Goal: Task Accomplishment & Management: Manage account settings

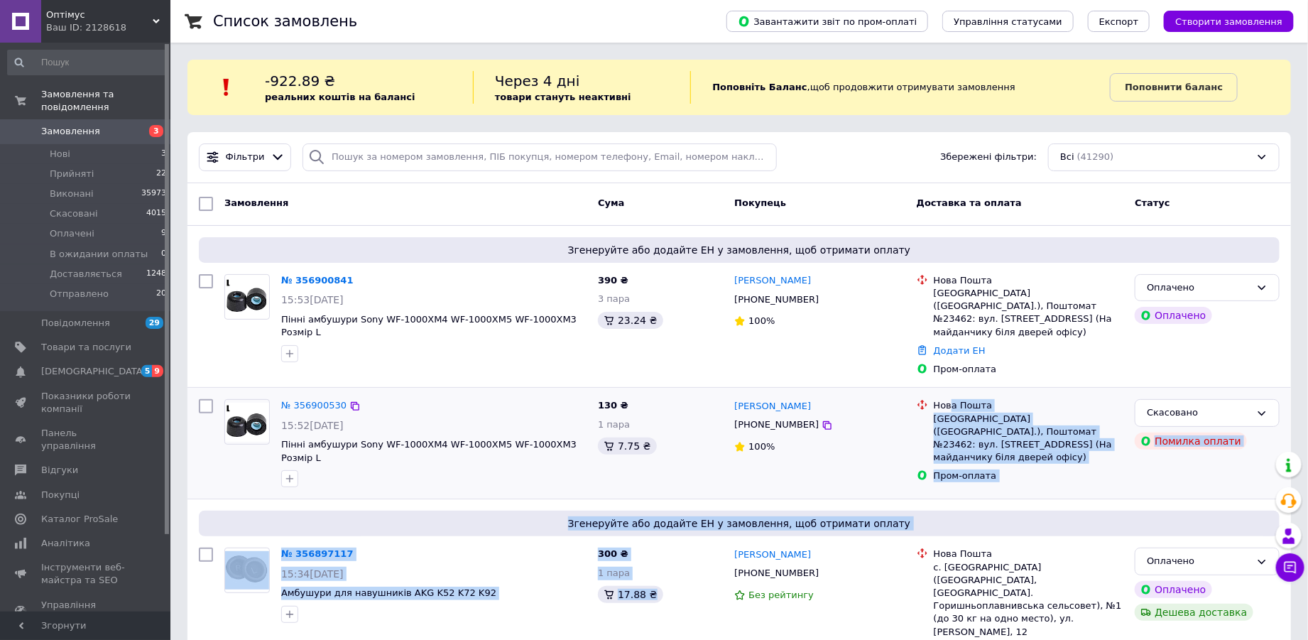
drag, startPoint x: 632, startPoint y: 619, endPoint x: 949, endPoint y: 374, distance: 400.0
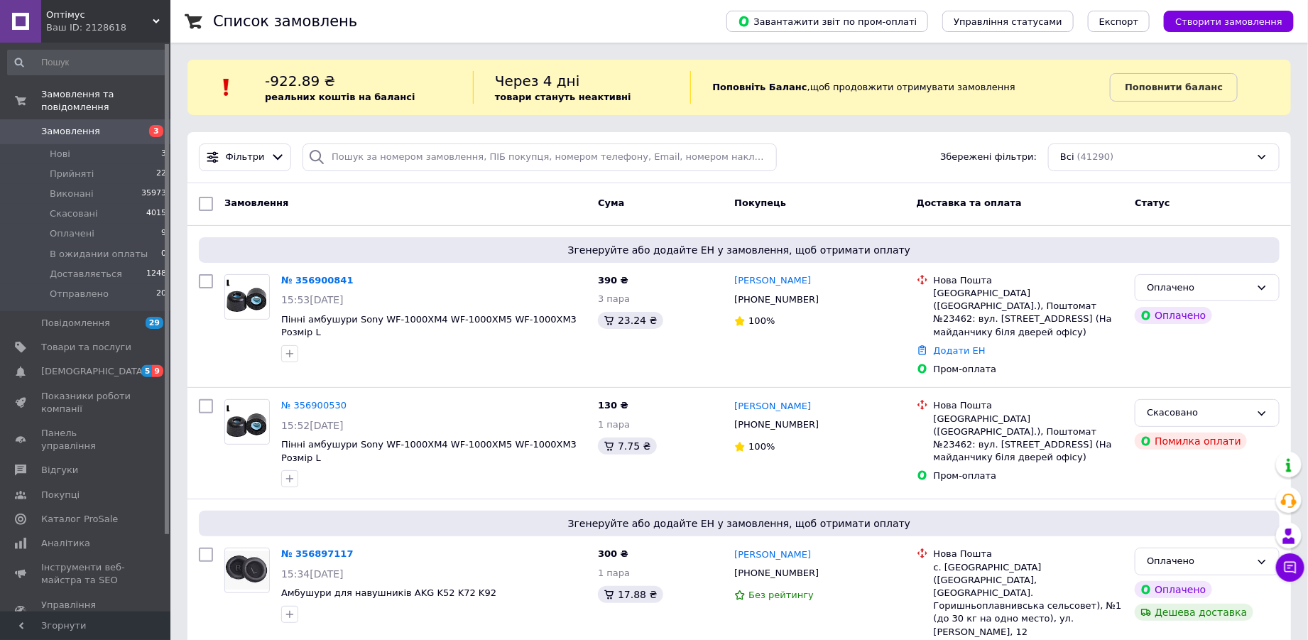
click at [1288, 567] on icon at bounding box center [1291, 568] width 12 height 12
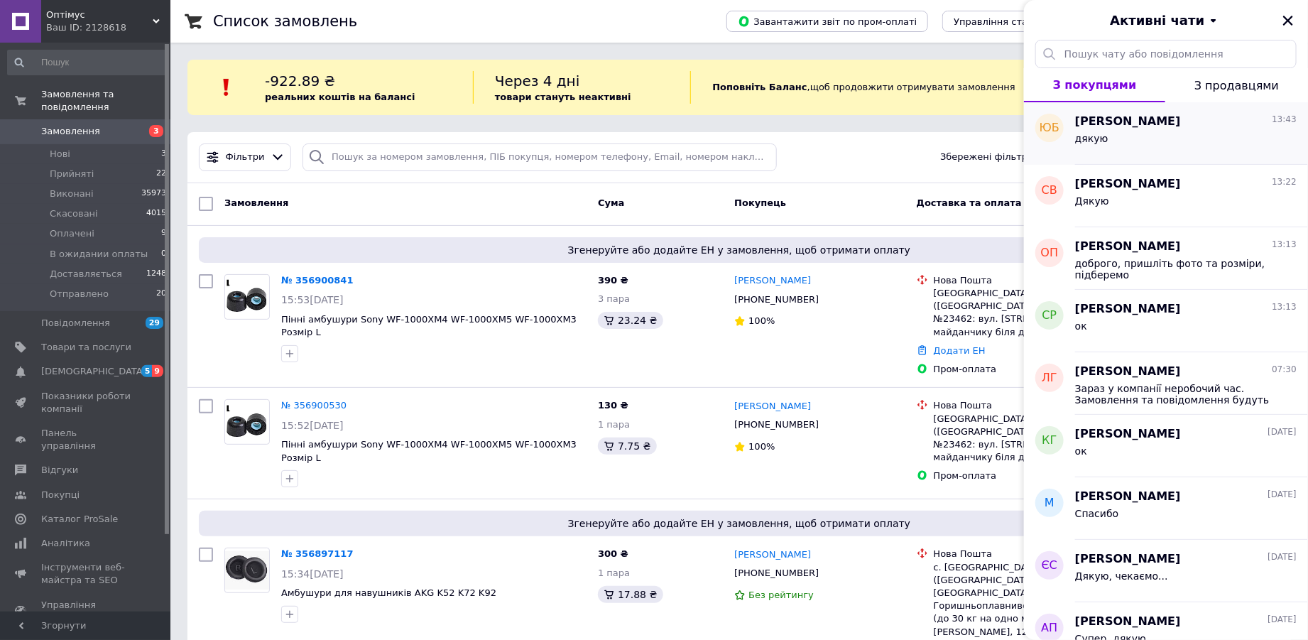
click at [1202, 129] on div "Юрій Бойчук 13:43" at bounding box center [1186, 122] width 222 height 16
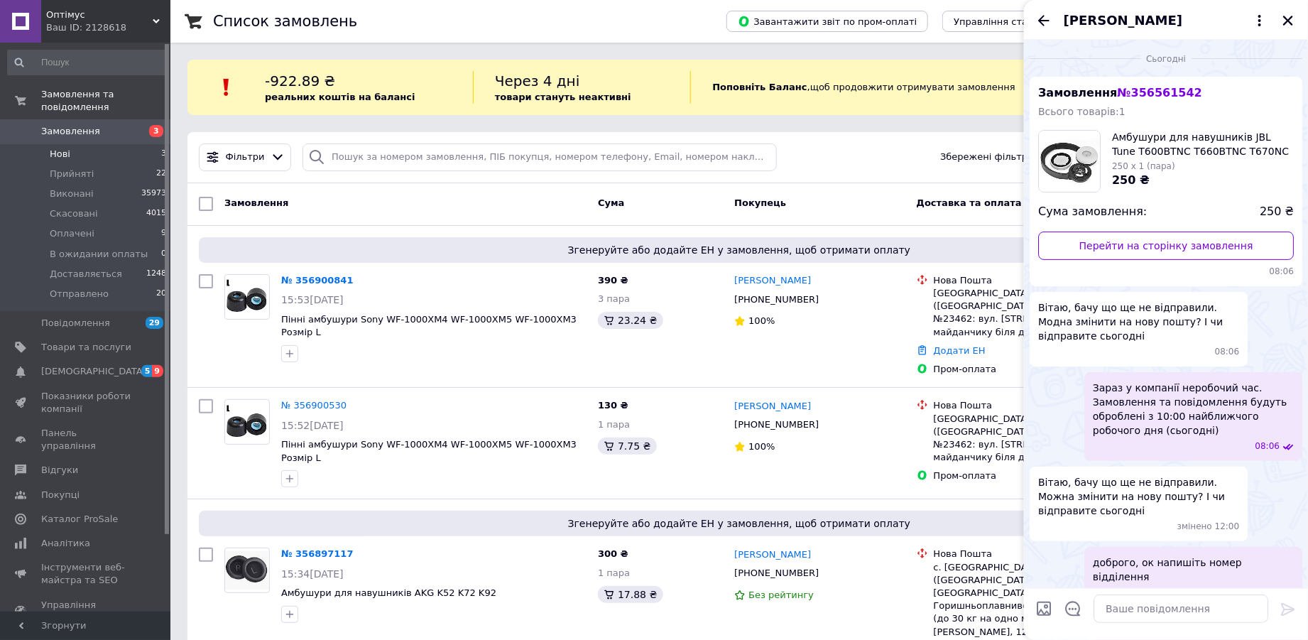
scroll to position [123, 0]
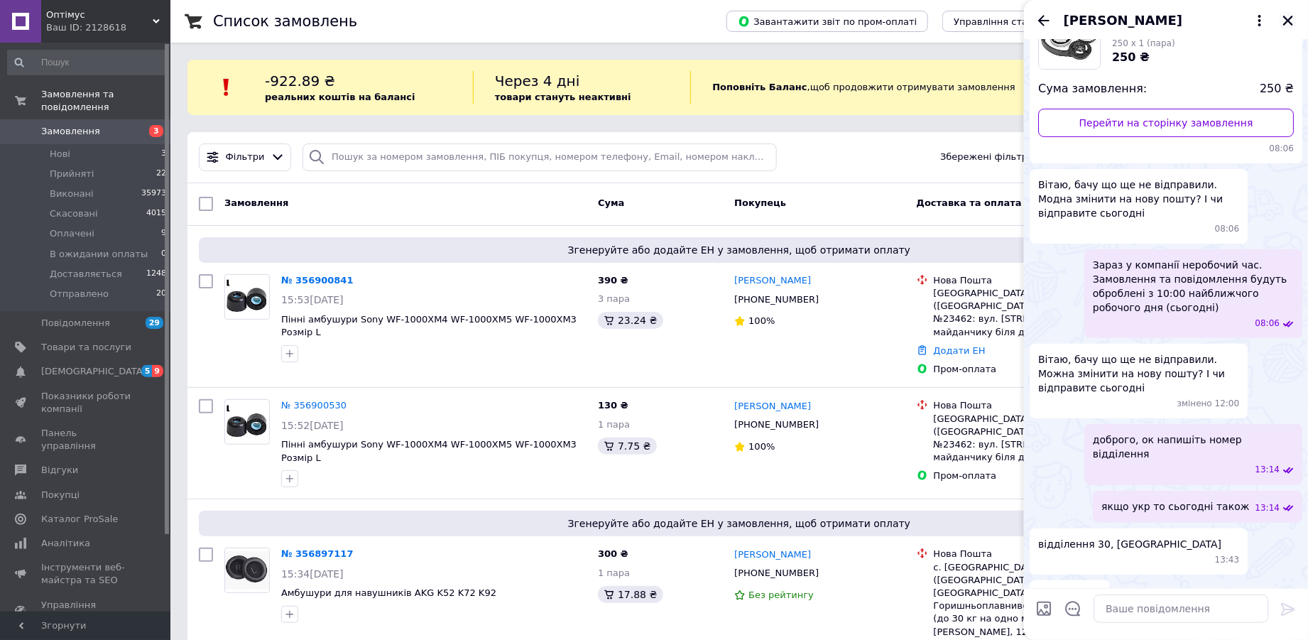
click at [1293, 19] on icon "Закрити" at bounding box center [1288, 20] width 13 height 13
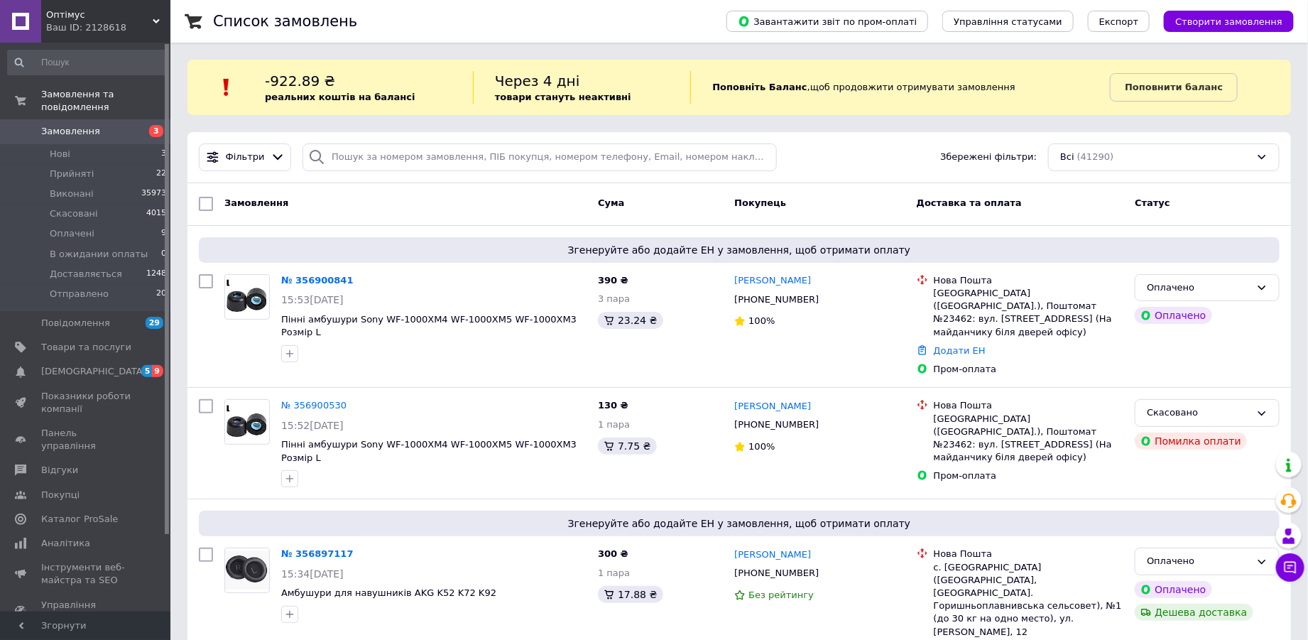
scroll to position [208, 0]
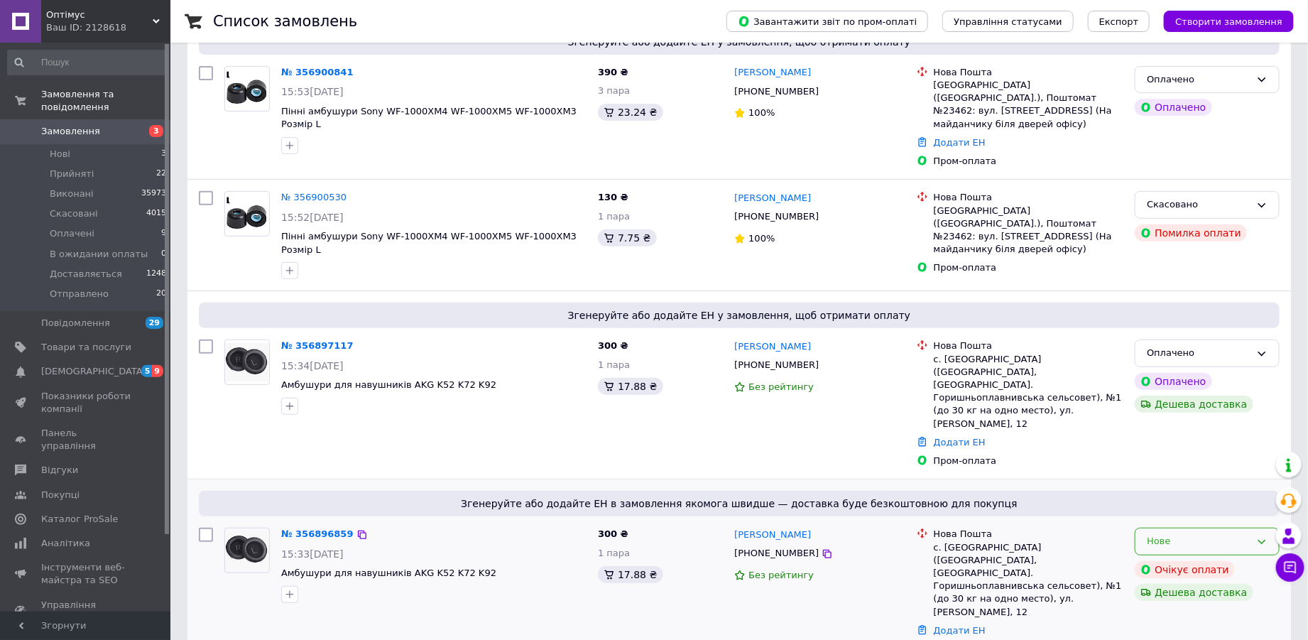
click at [1207, 534] on div "Нове" at bounding box center [1199, 541] width 104 height 15
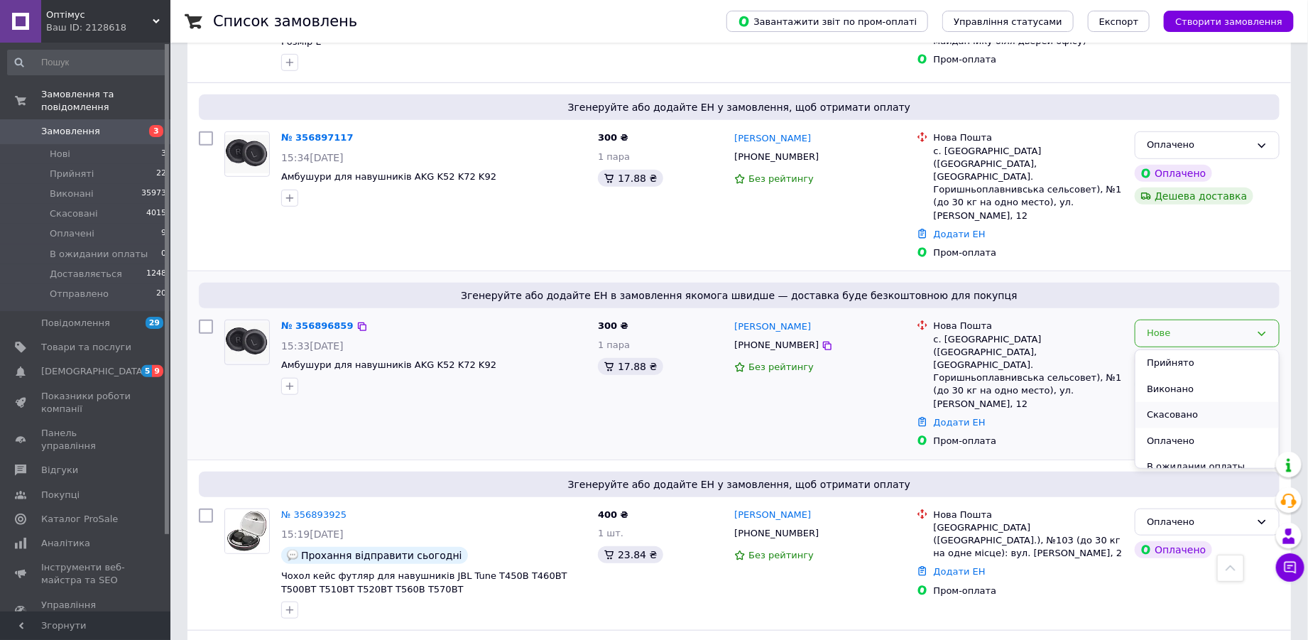
click at [1177, 402] on li "Скасовано" at bounding box center [1207, 415] width 143 height 26
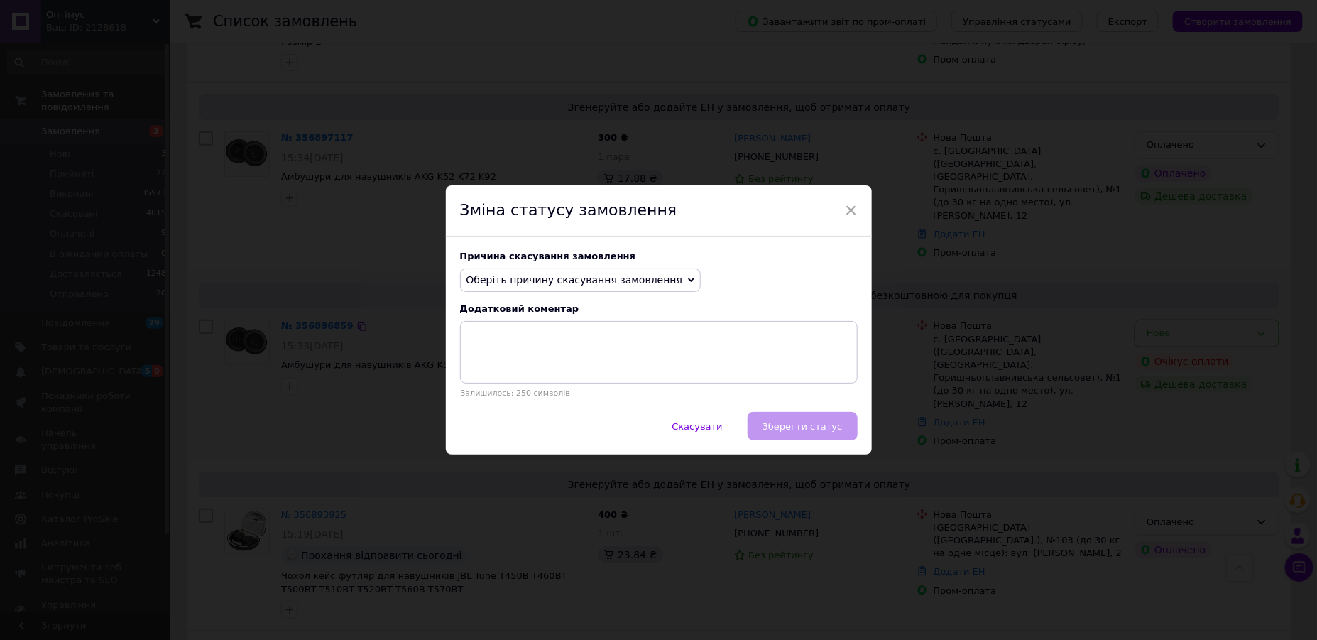
click at [584, 285] on span "Оберіть причину скасування замовлення" at bounding box center [575, 279] width 217 height 11
click at [573, 381] on li "Замовлення-дублікат" at bounding box center [581, 388] width 240 height 20
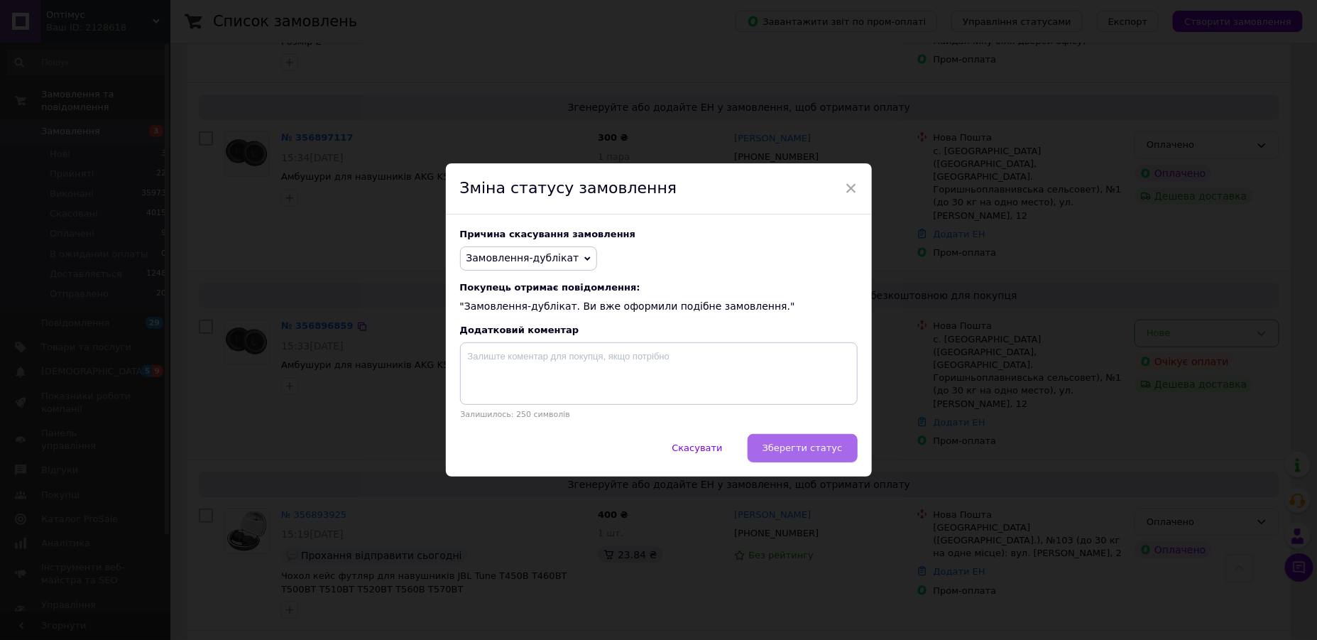
click at [790, 453] on span "Зберегти статус" at bounding box center [803, 447] width 80 height 11
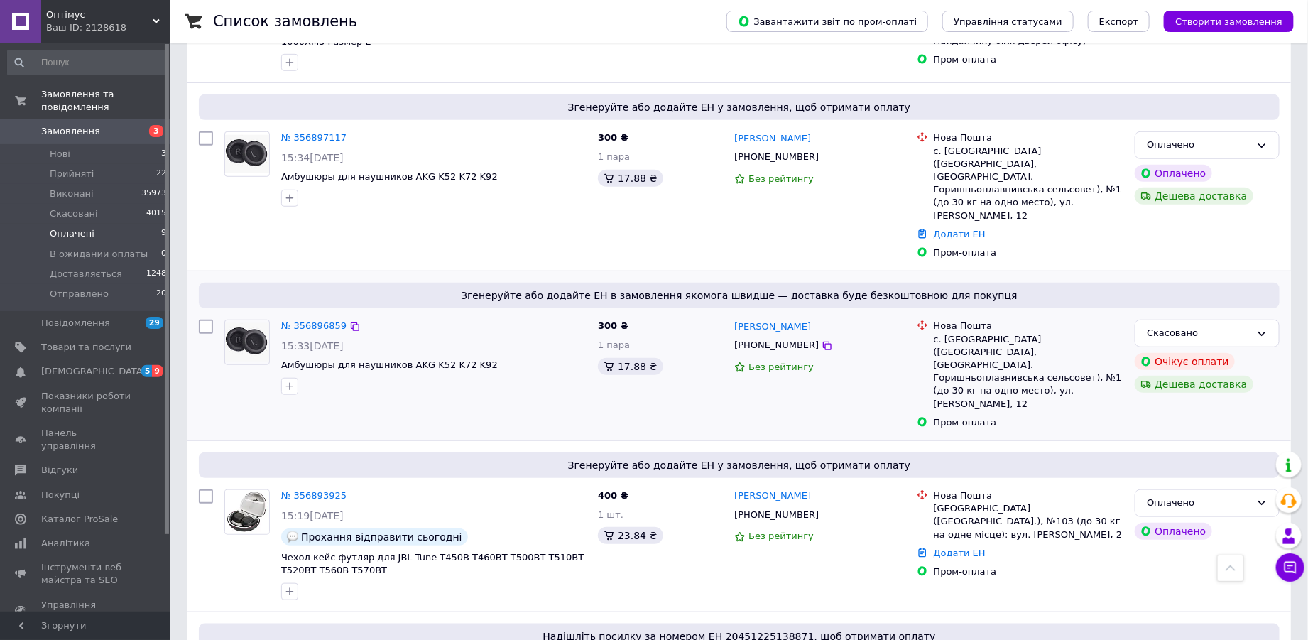
click at [80, 227] on span "Оплачені" at bounding box center [72, 233] width 45 height 13
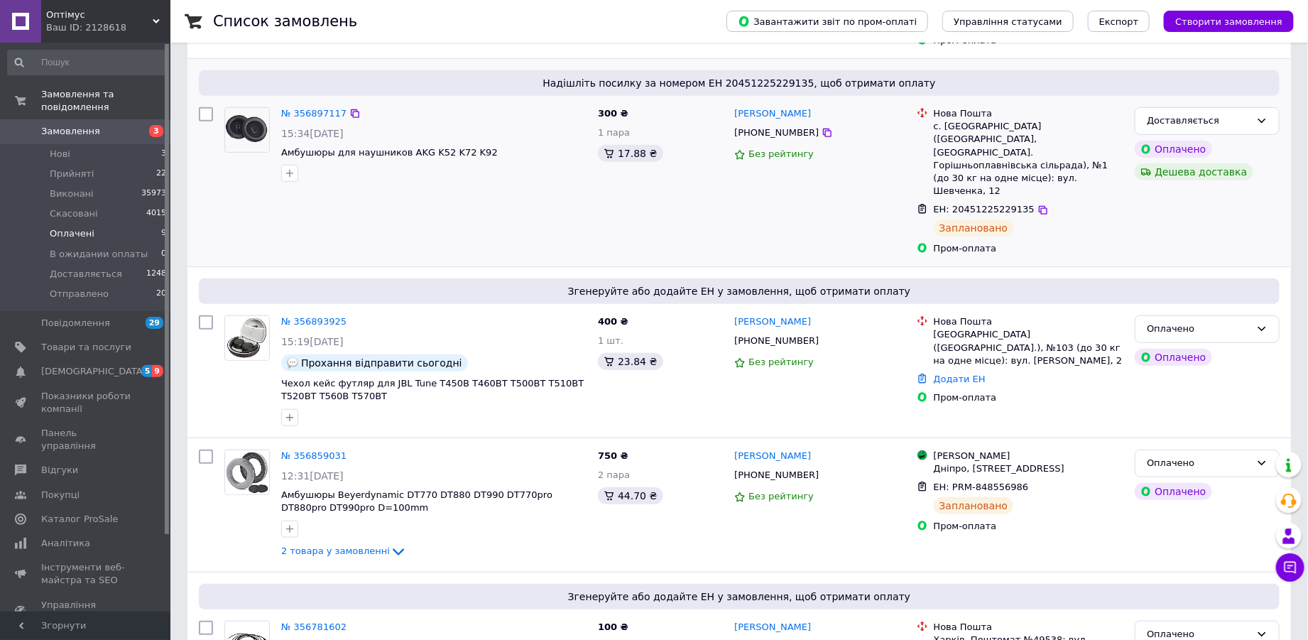
scroll to position [416, 0]
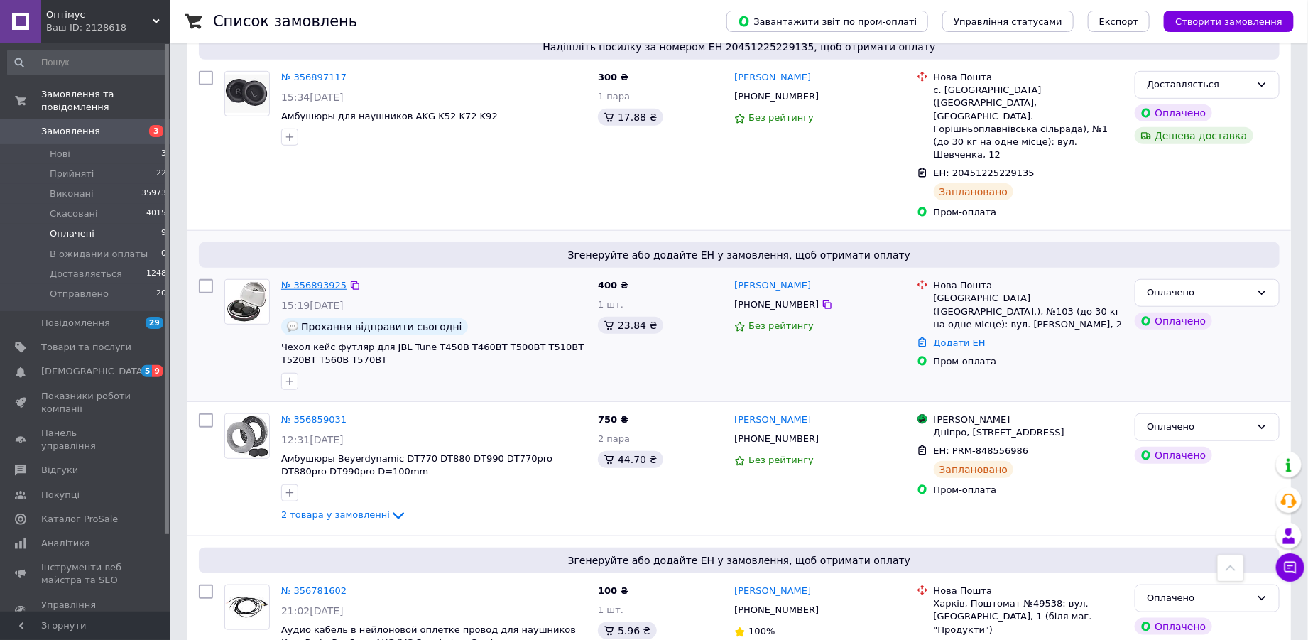
click at [294, 280] on link "№ 356893925" at bounding box center [313, 285] width 65 height 11
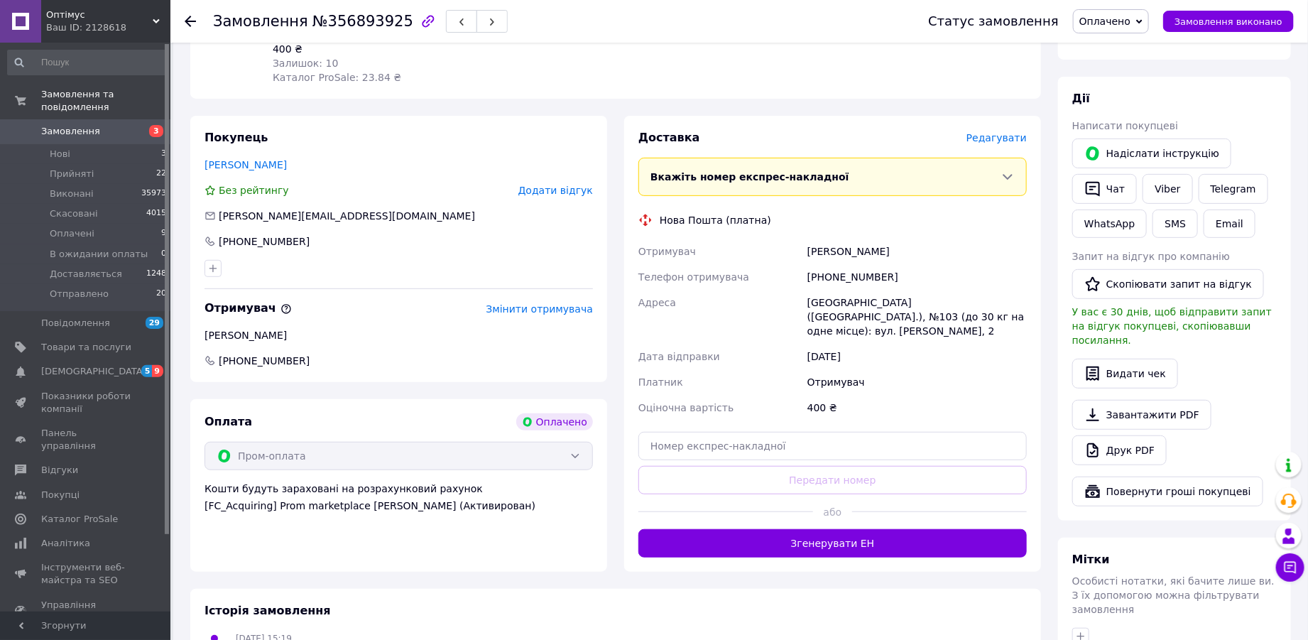
scroll to position [435, 0]
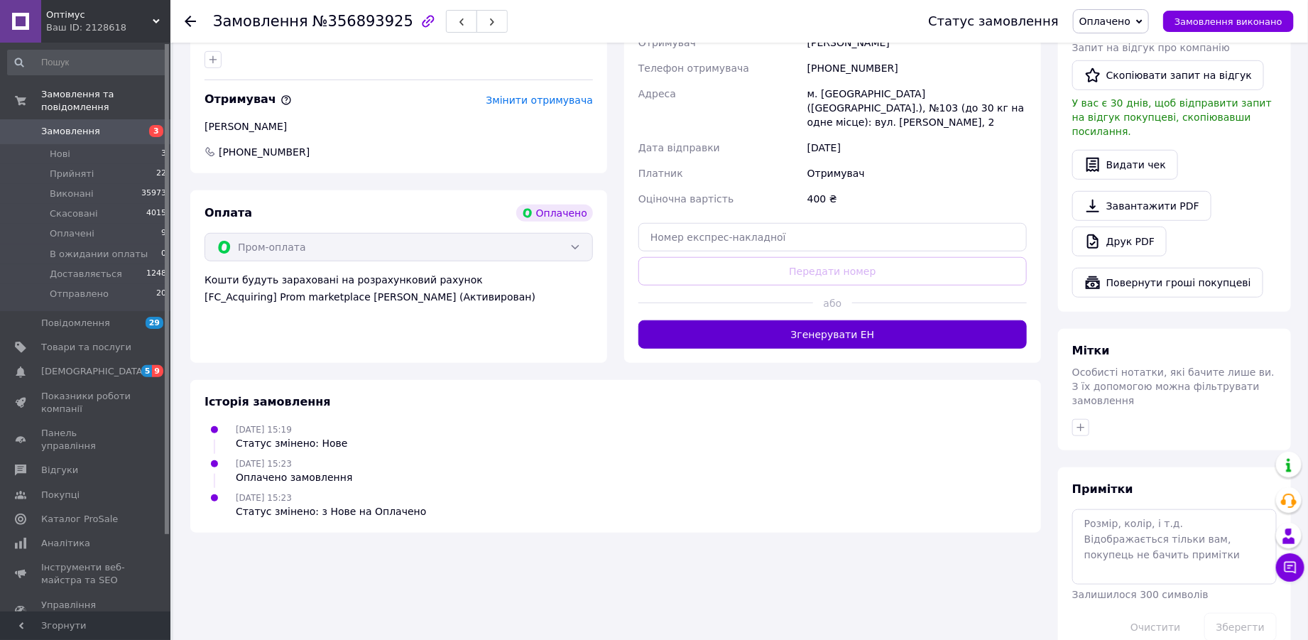
click at [836, 320] on button "Згенерувати ЕН" at bounding box center [832, 334] width 388 height 28
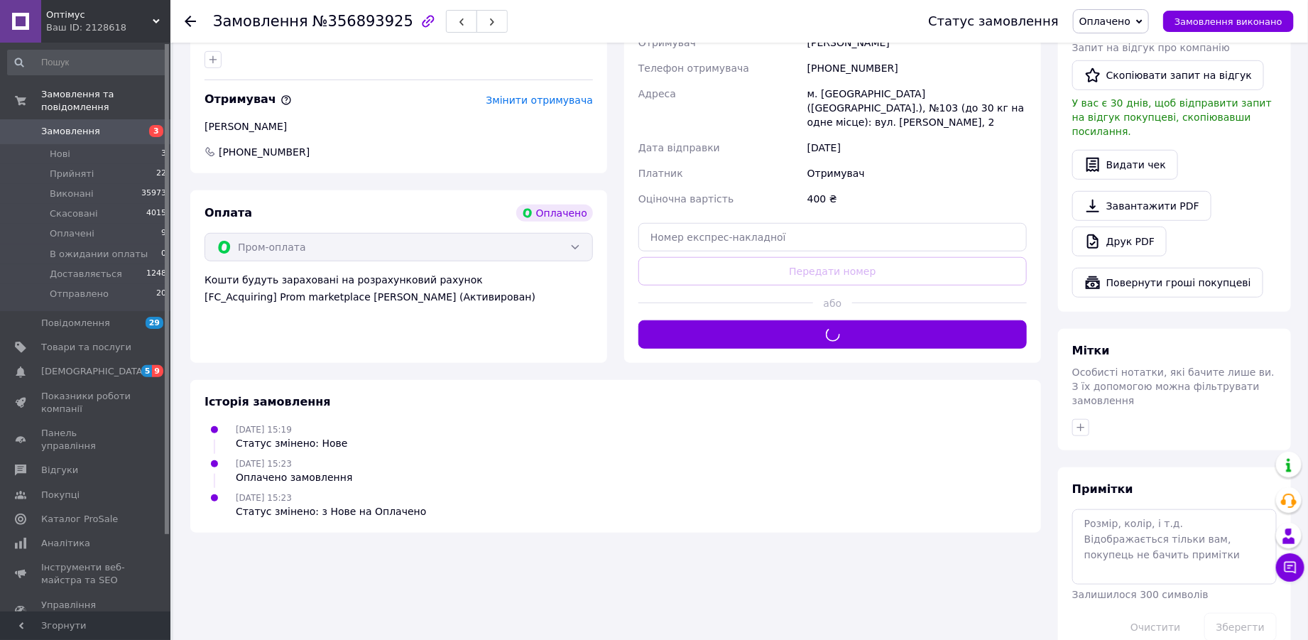
click at [1131, 20] on span "Оплачено" at bounding box center [1104, 21] width 51 height 11
click at [1141, 128] on li "Доставляється" at bounding box center [1130, 134] width 112 height 21
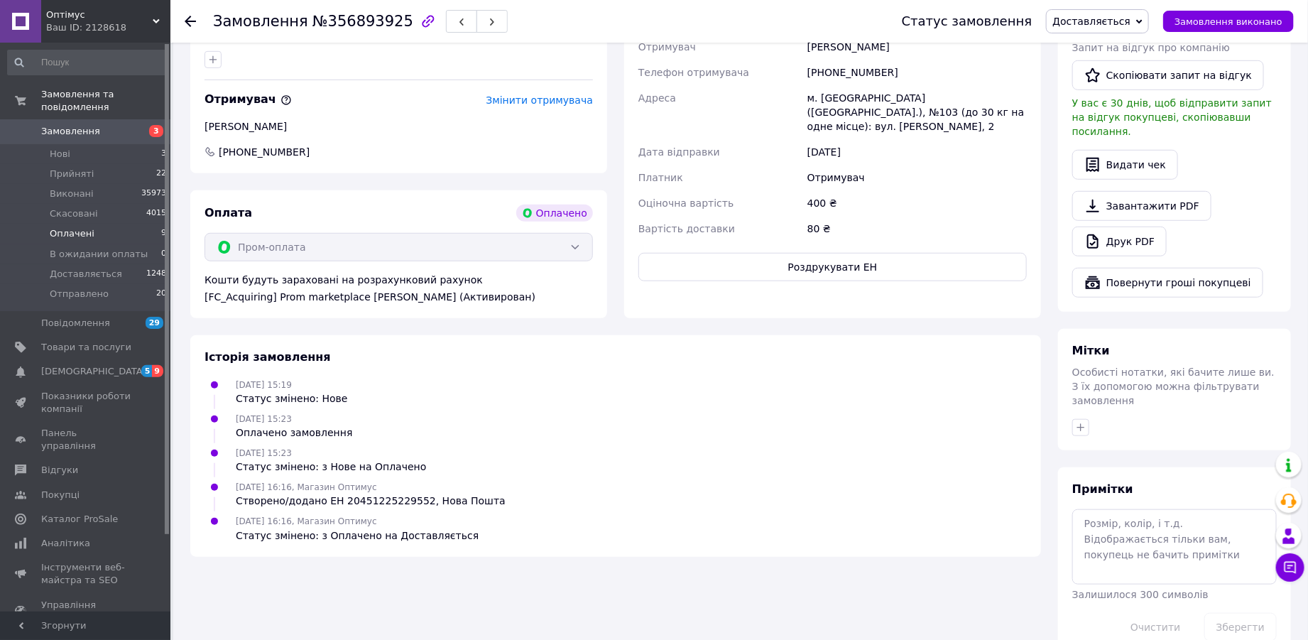
click at [70, 227] on span "Оплачені" at bounding box center [72, 233] width 45 height 13
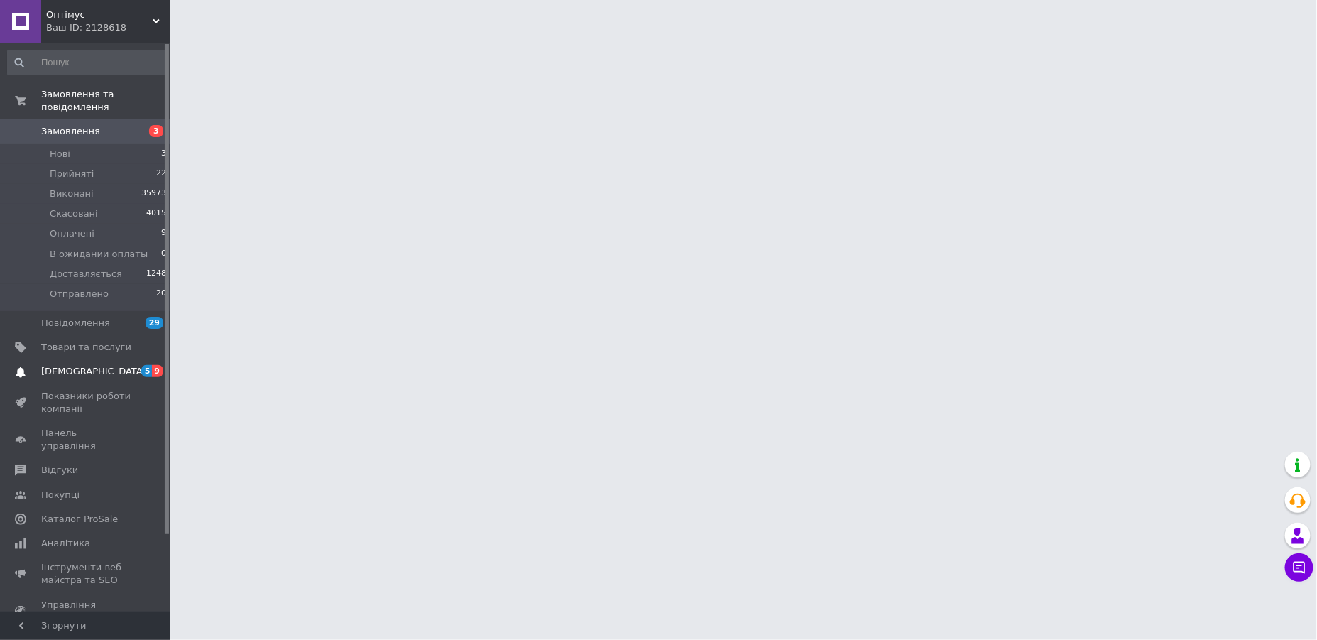
click at [60, 365] on span "[DEMOGRAPHIC_DATA]" at bounding box center [93, 371] width 105 height 13
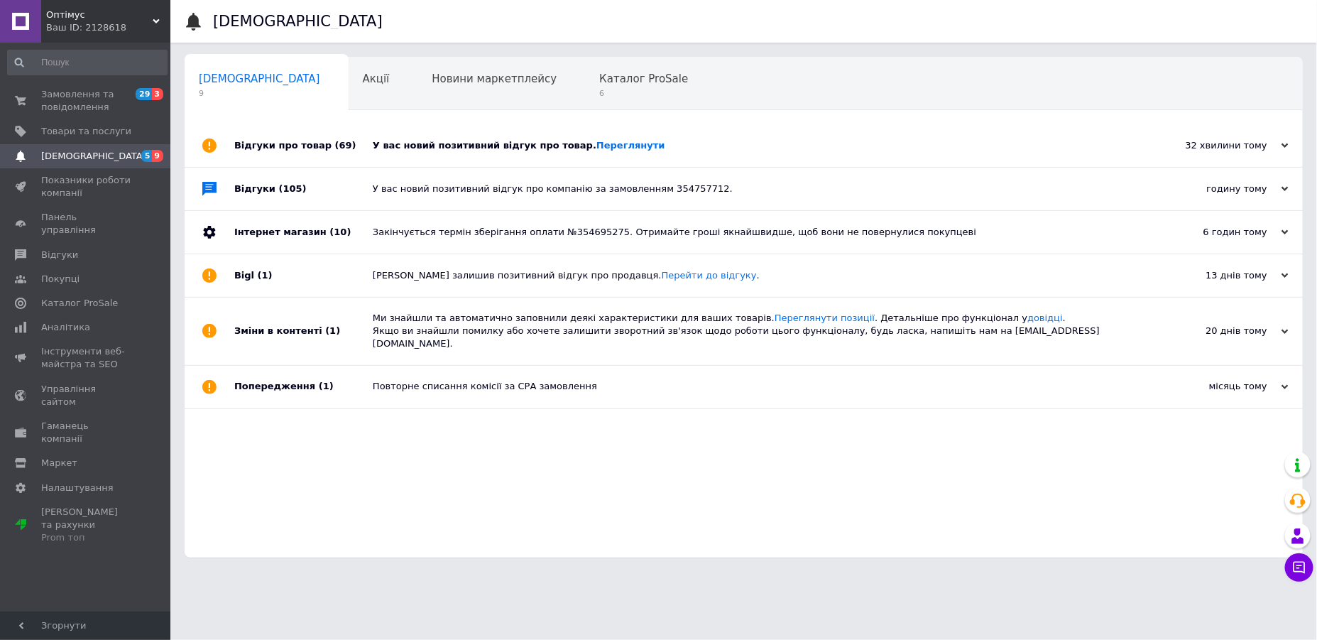
click at [741, 141] on div "У вас новий позитивний відгук про товар. Переглянути" at bounding box center [760, 145] width 774 height 13
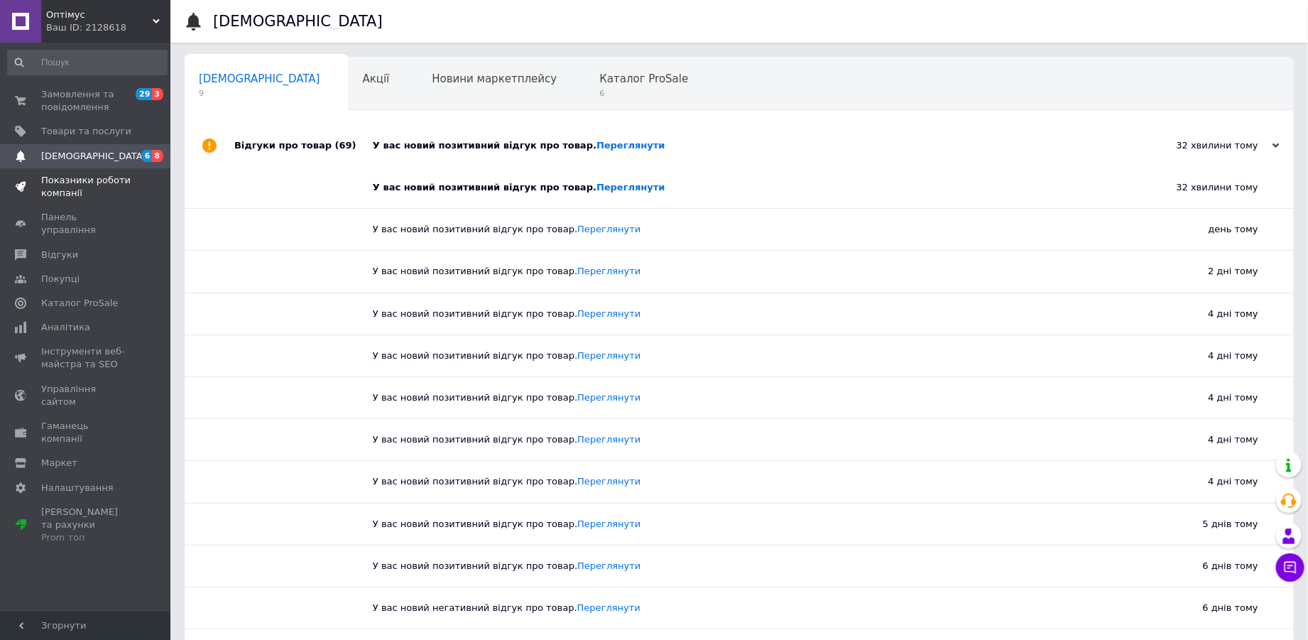
click at [76, 175] on span "Показники роботи компанії" at bounding box center [86, 187] width 90 height 26
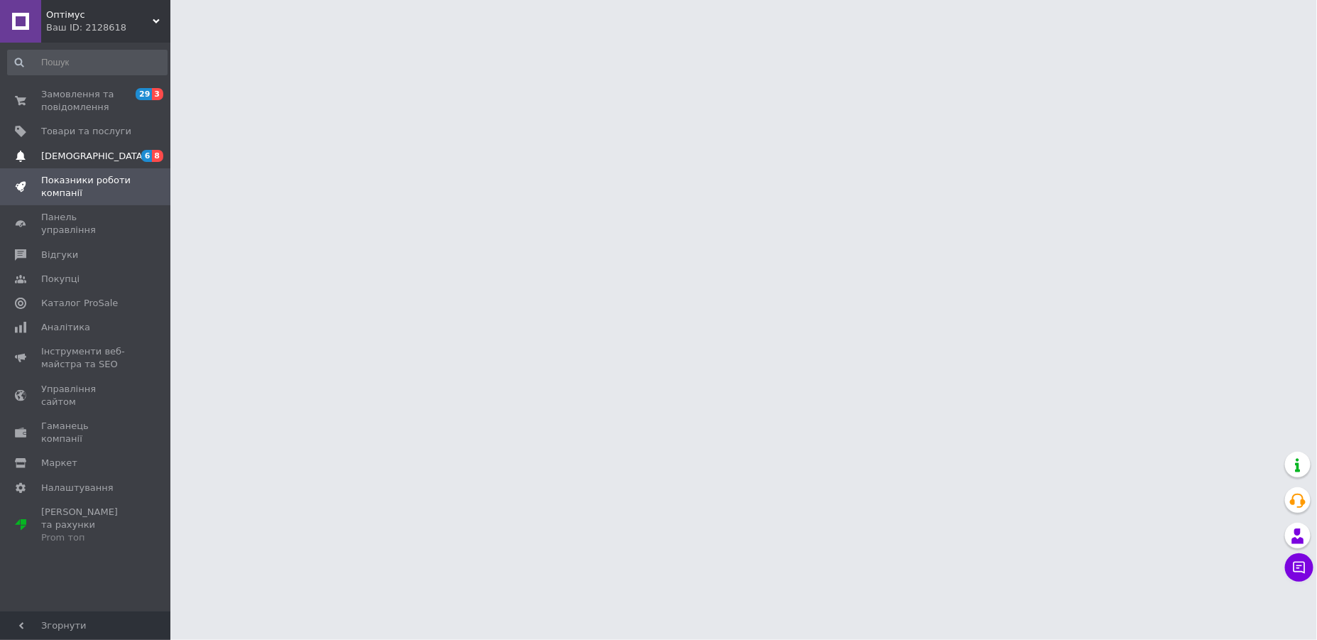
click at [76, 161] on link "Сповіщення 6 8" at bounding box center [87, 156] width 175 height 24
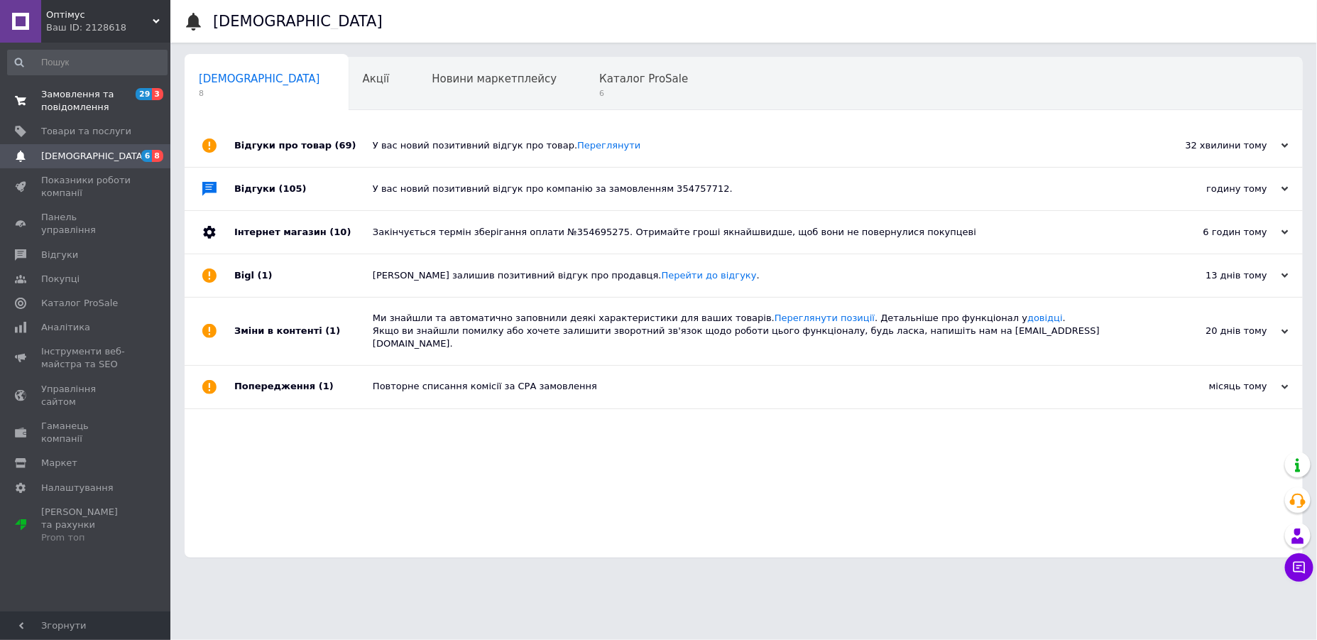
click at [86, 98] on span "Замовлення та повідомлення" at bounding box center [86, 101] width 90 height 26
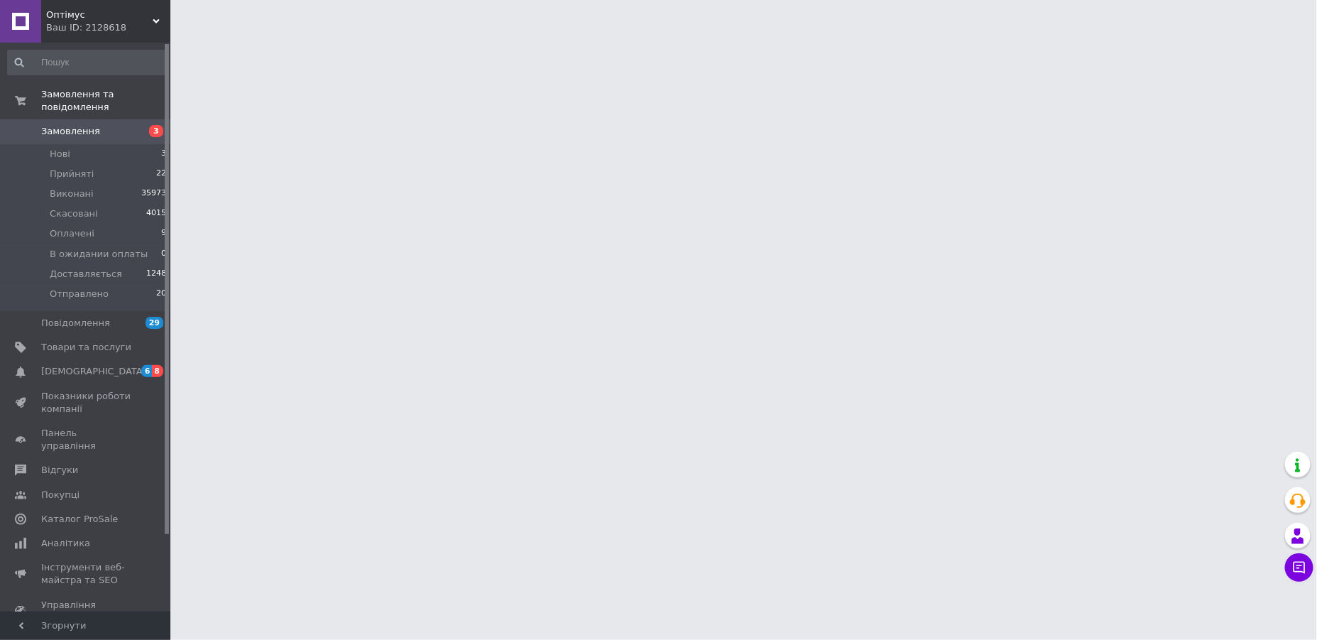
click at [785, 36] on html "Оптімус Ваш ID: 2128618 Сайт Оптімус Кабінет покупця Перевірити стан системи Ст…" at bounding box center [658, 18] width 1317 height 36
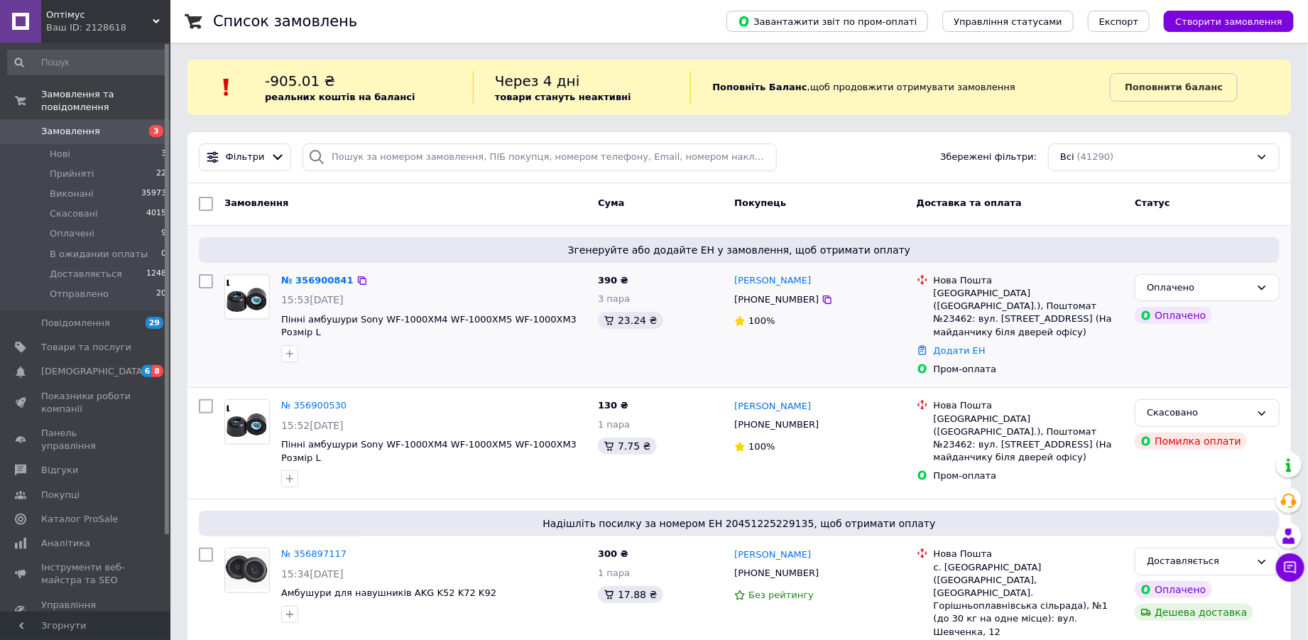
click at [313, 269] on div "№ 356900841 15:53, 12.08.2025 Пінні амбушури Sony WF-1000XM4 WF-1000XM5 WF-1000…" at bounding box center [434, 317] width 317 height 99
click at [313, 281] on link "№ 356900841" at bounding box center [317, 280] width 72 height 11
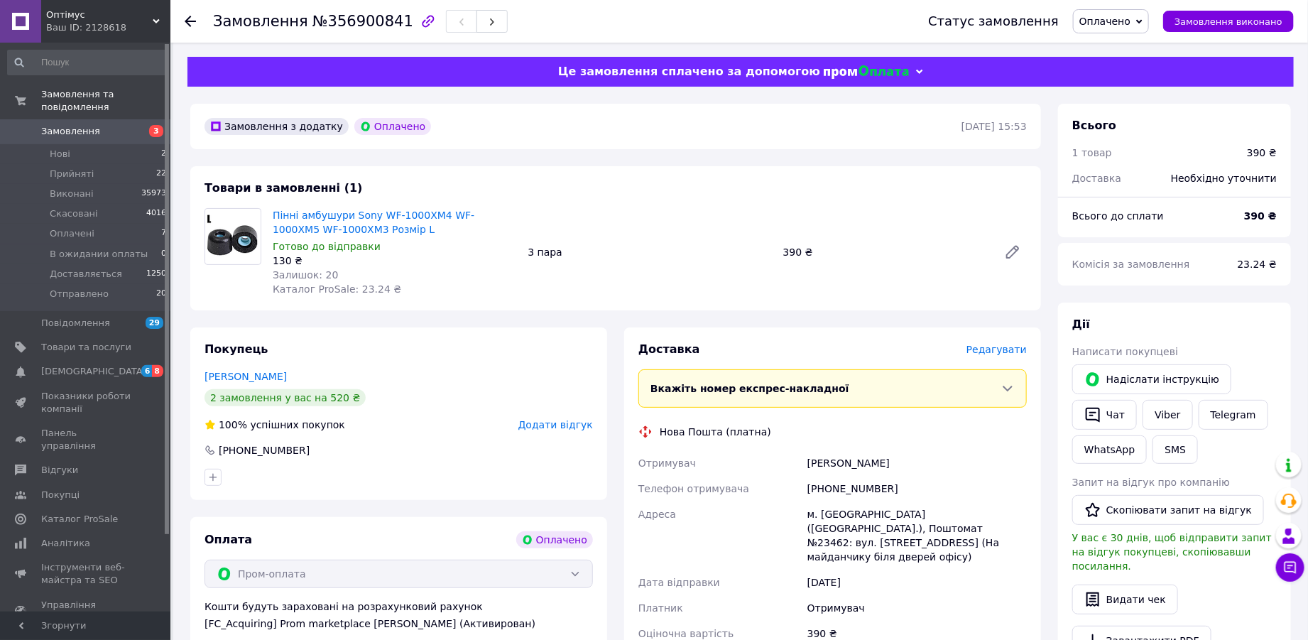
click at [994, 354] on span "Редагувати" at bounding box center [997, 349] width 60 height 11
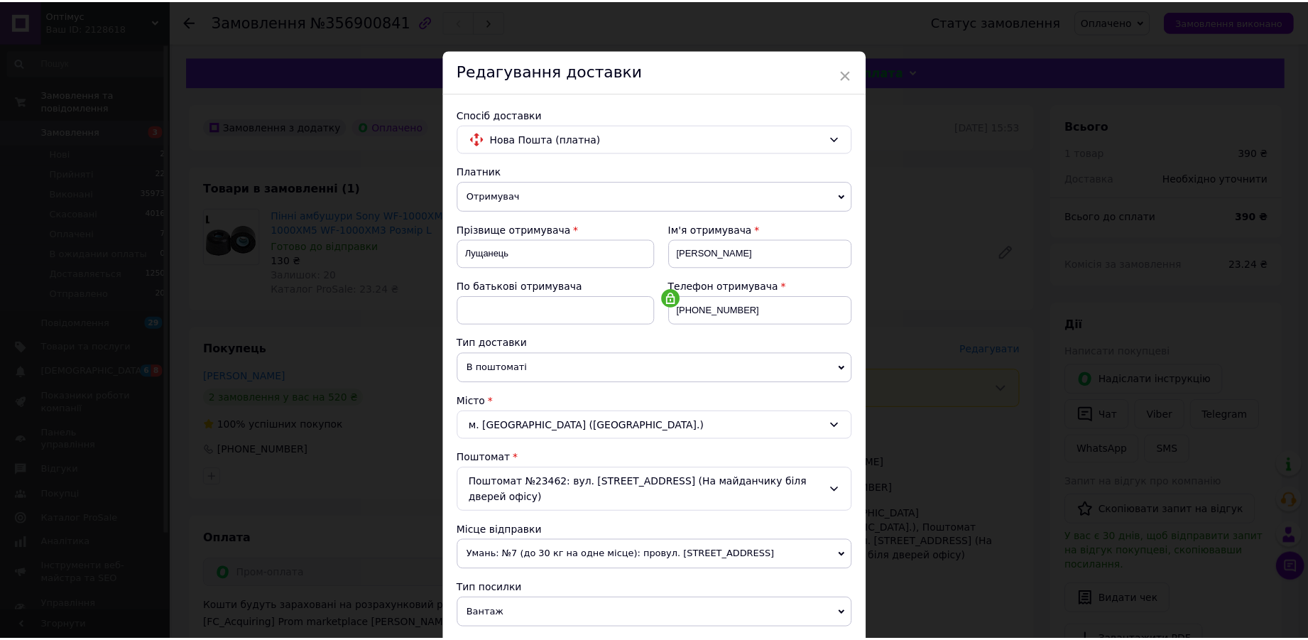
scroll to position [455, 0]
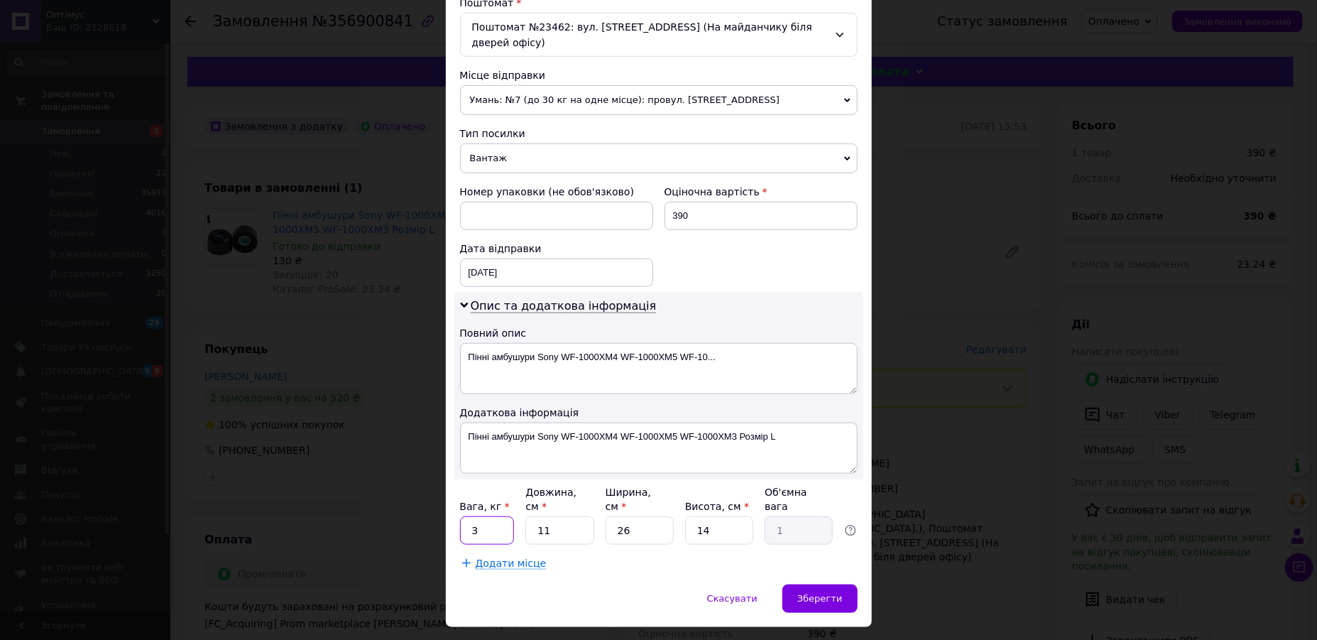
click at [482, 516] on input "3" at bounding box center [487, 530] width 55 height 28
type input "1"
click at [834, 593] on span "Зберегти" at bounding box center [820, 598] width 45 height 11
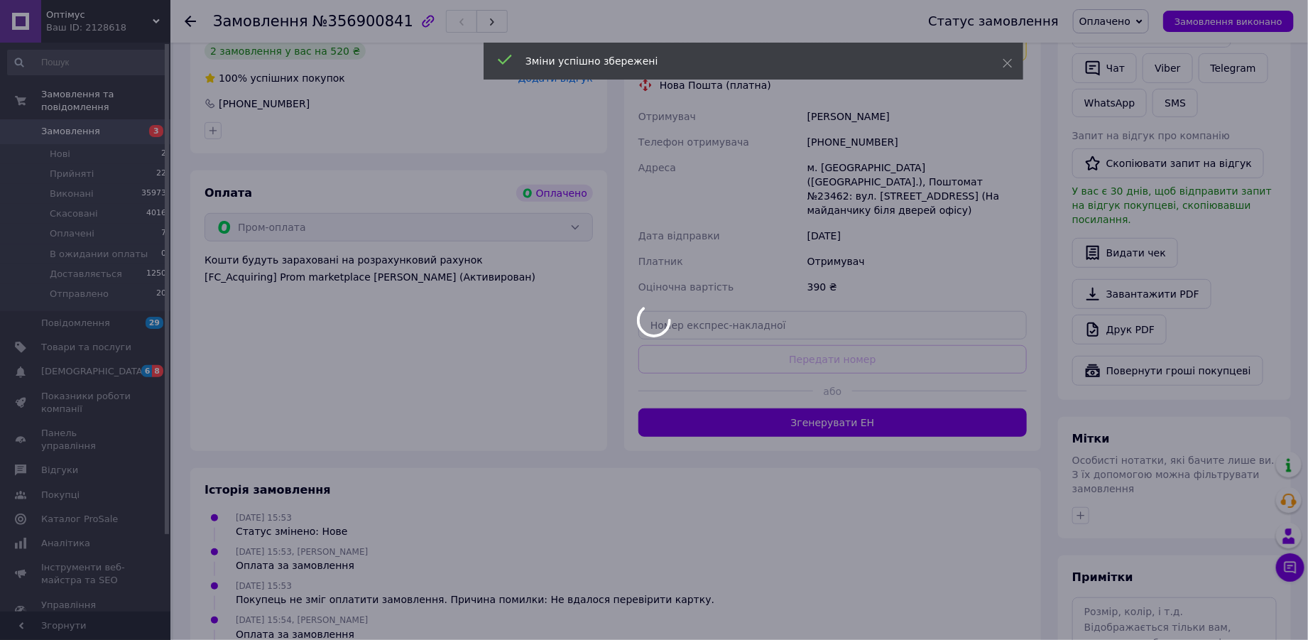
scroll to position [416, 0]
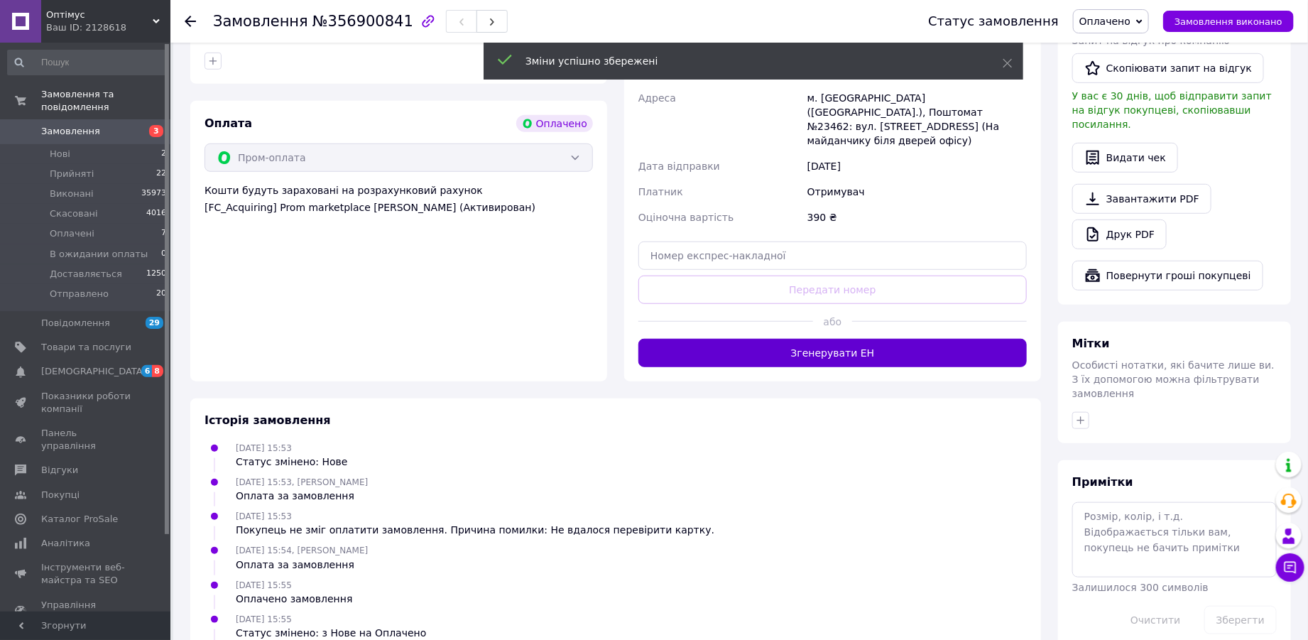
click at [838, 342] on button "Згенерувати ЕН" at bounding box center [832, 353] width 388 height 28
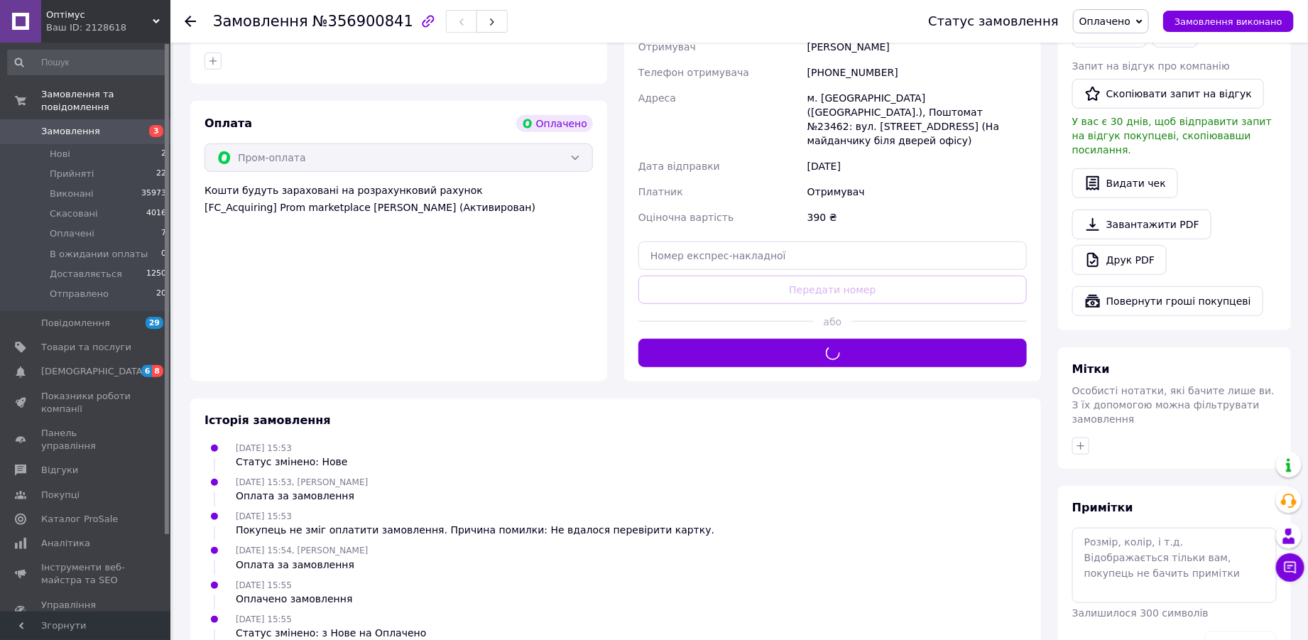
click at [1103, 21] on span "Оплачено" at bounding box center [1104, 21] width 51 height 11
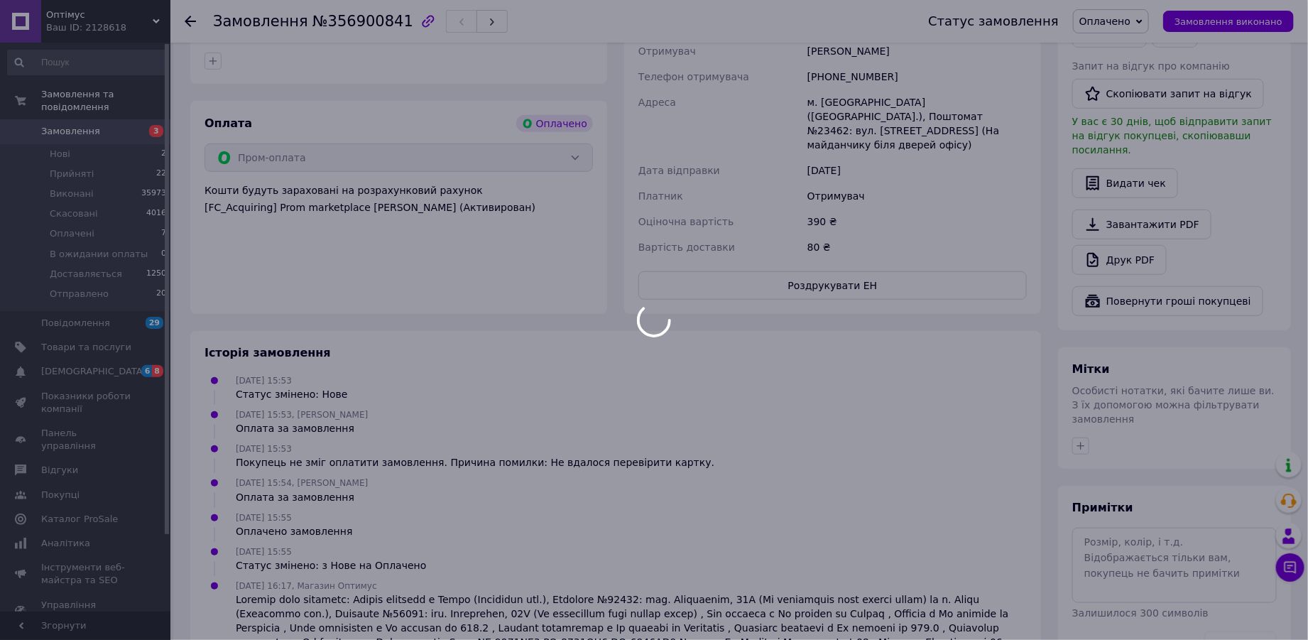
click at [1126, 134] on div at bounding box center [654, 320] width 1308 height 640
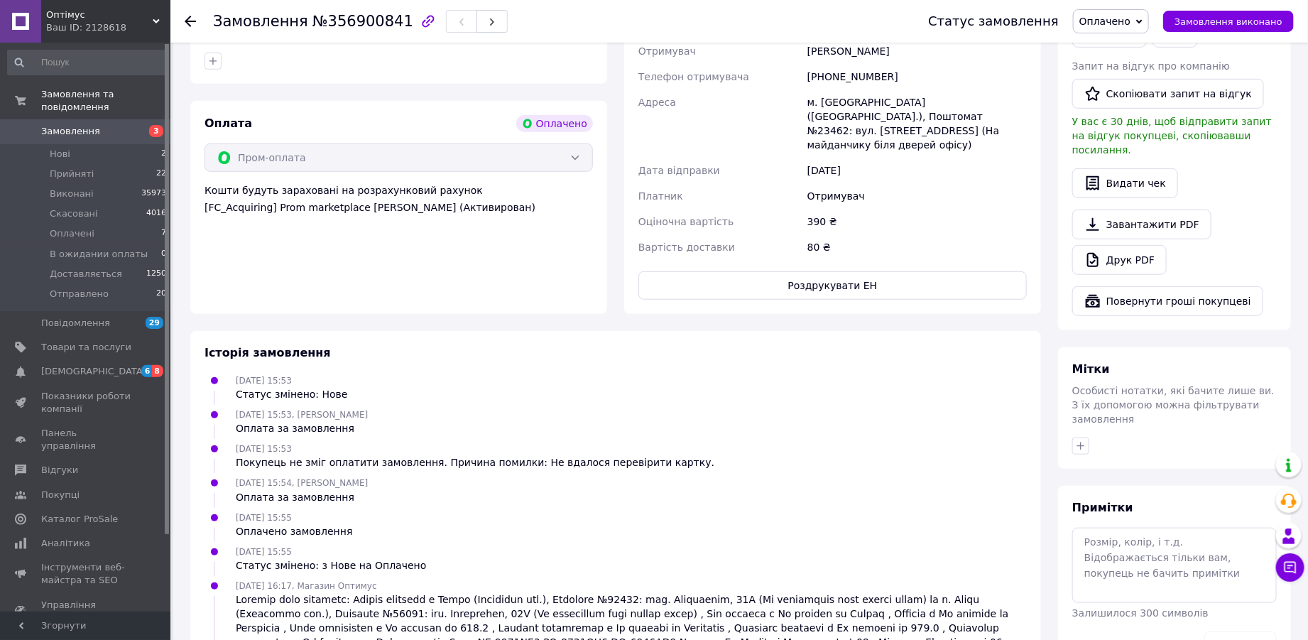
click at [1136, 12] on span "Оплачено" at bounding box center [1111, 21] width 76 height 24
click at [1127, 135] on li "Доставляється" at bounding box center [1130, 134] width 112 height 21
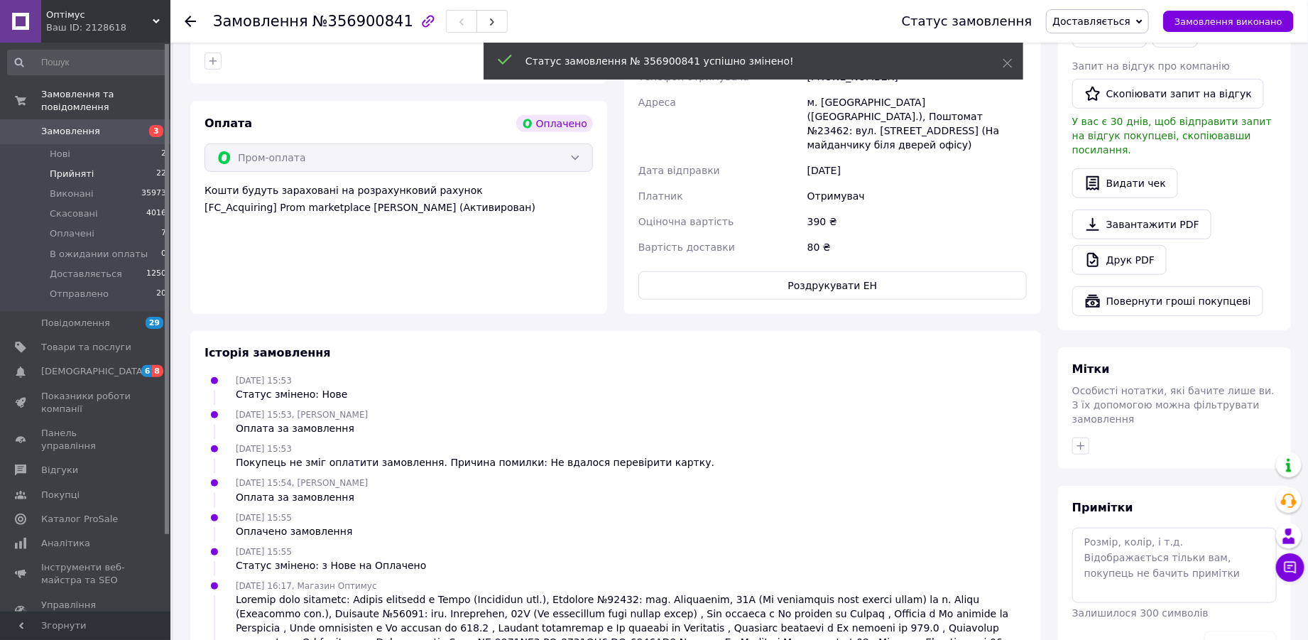
click at [80, 168] on span "Прийняті" at bounding box center [72, 174] width 44 height 13
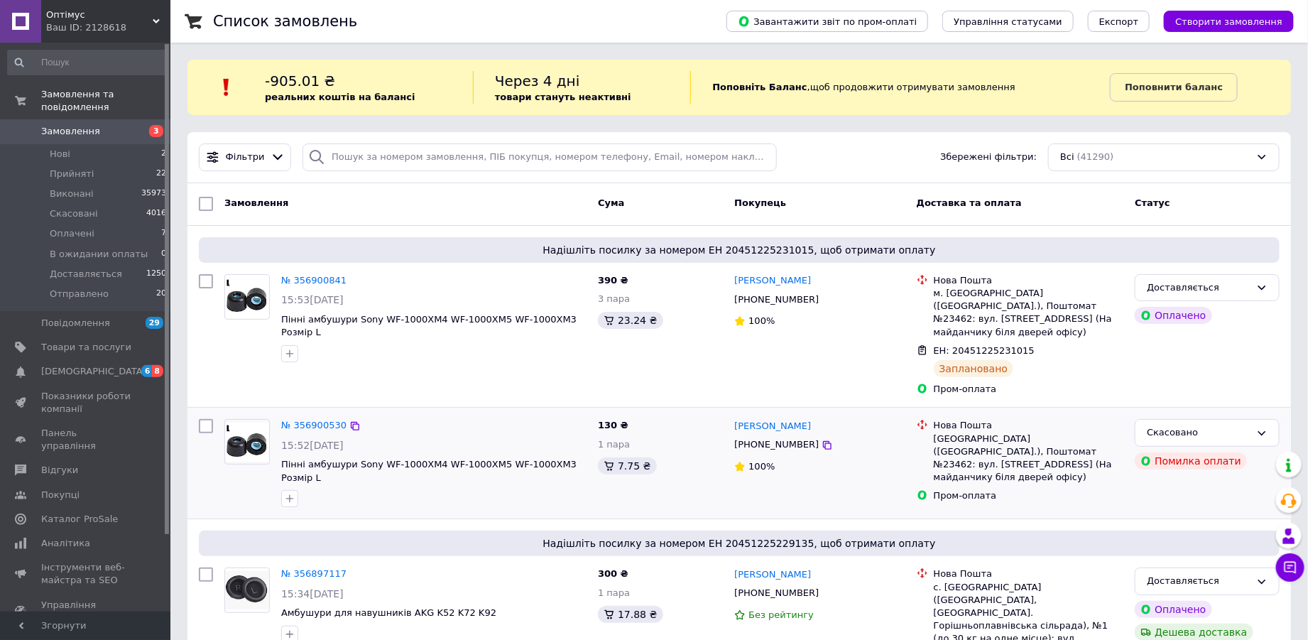
scroll to position [208, 0]
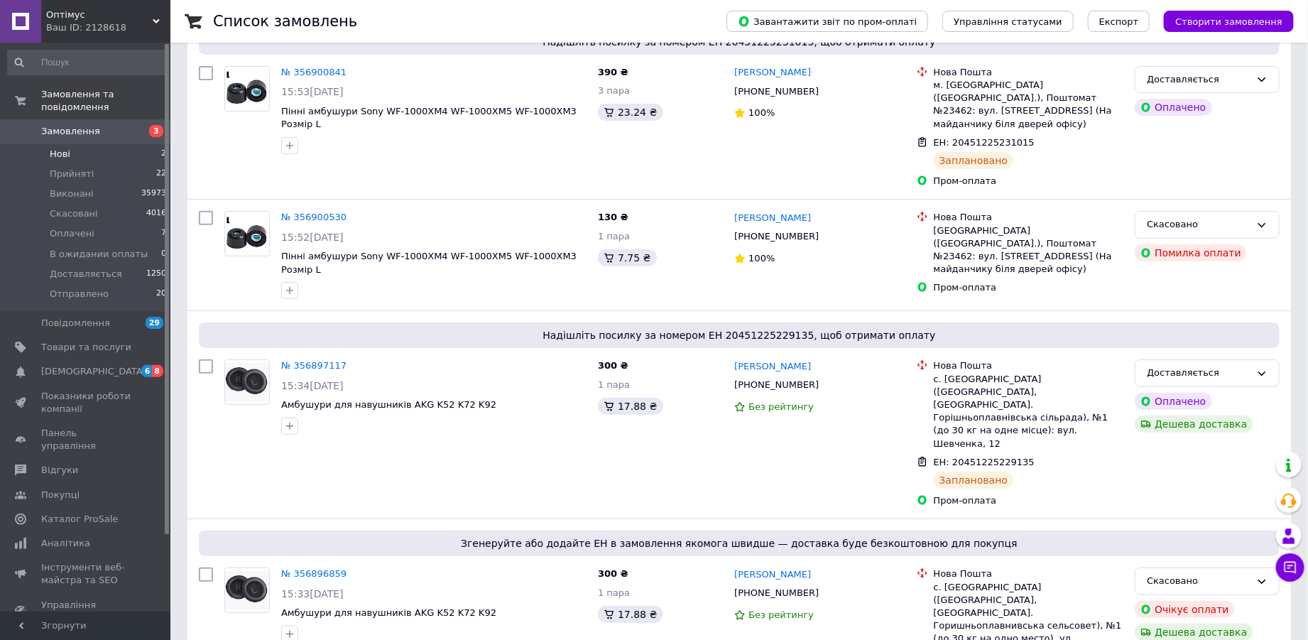
click at [61, 148] on span "Нові" at bounding box center [60, 154] width 21 height 13
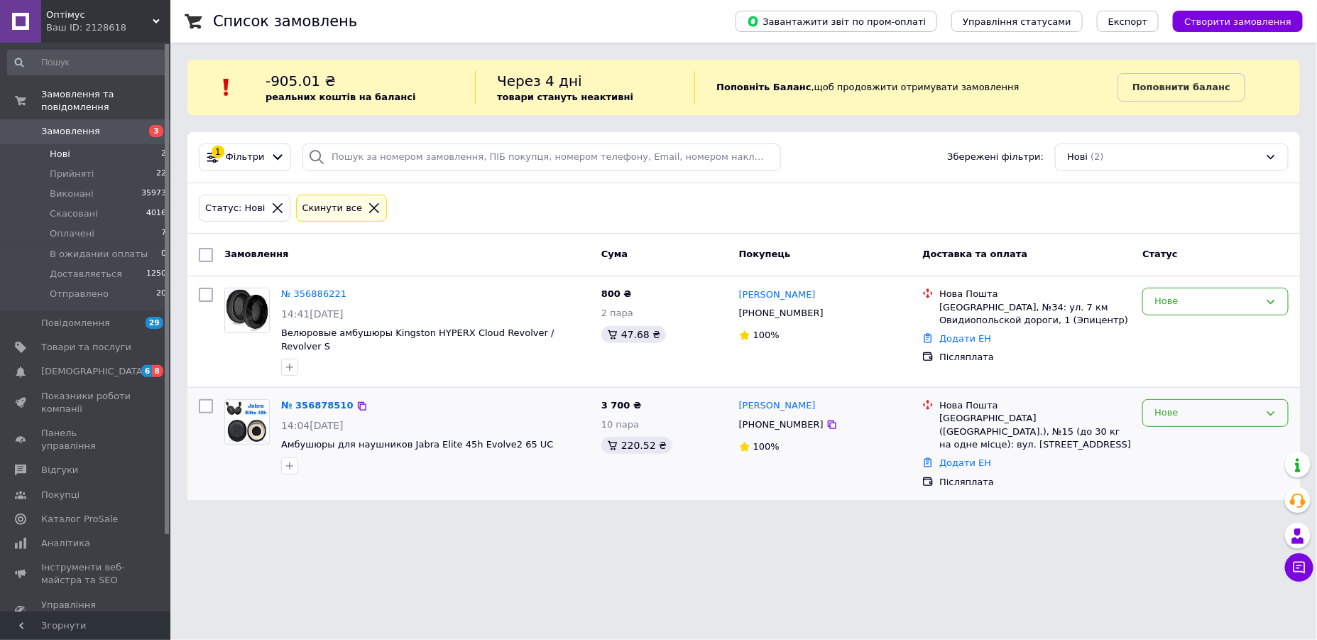
click at [1219, 406] on div "Нове" at bounding box center [1207, 413] width 105 height 15
click at [1207, 436] on li "Прийнято" at bounding box center [1215, 443] width 145 height 26
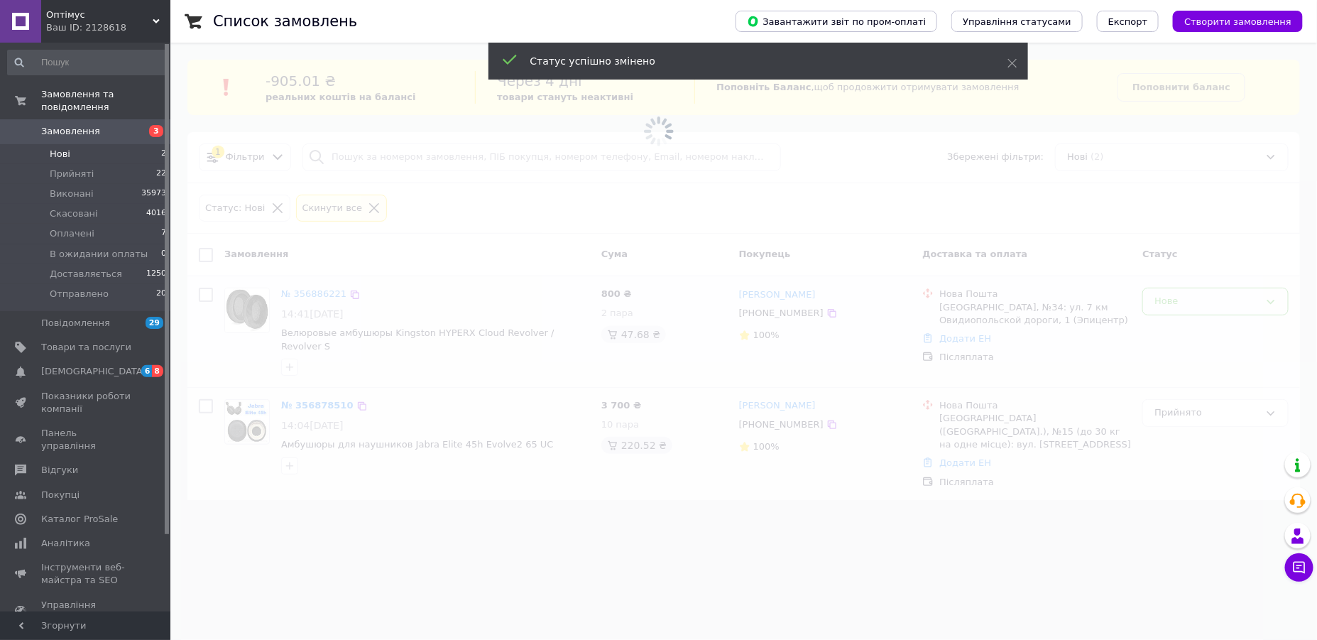
click at [1217, 301] on div "Замовлення Cума Покупець Доставка та оплата Статус № 356886221 14:41, 12.08.202…" at bounding box center [743, 367] width 1113 height 266
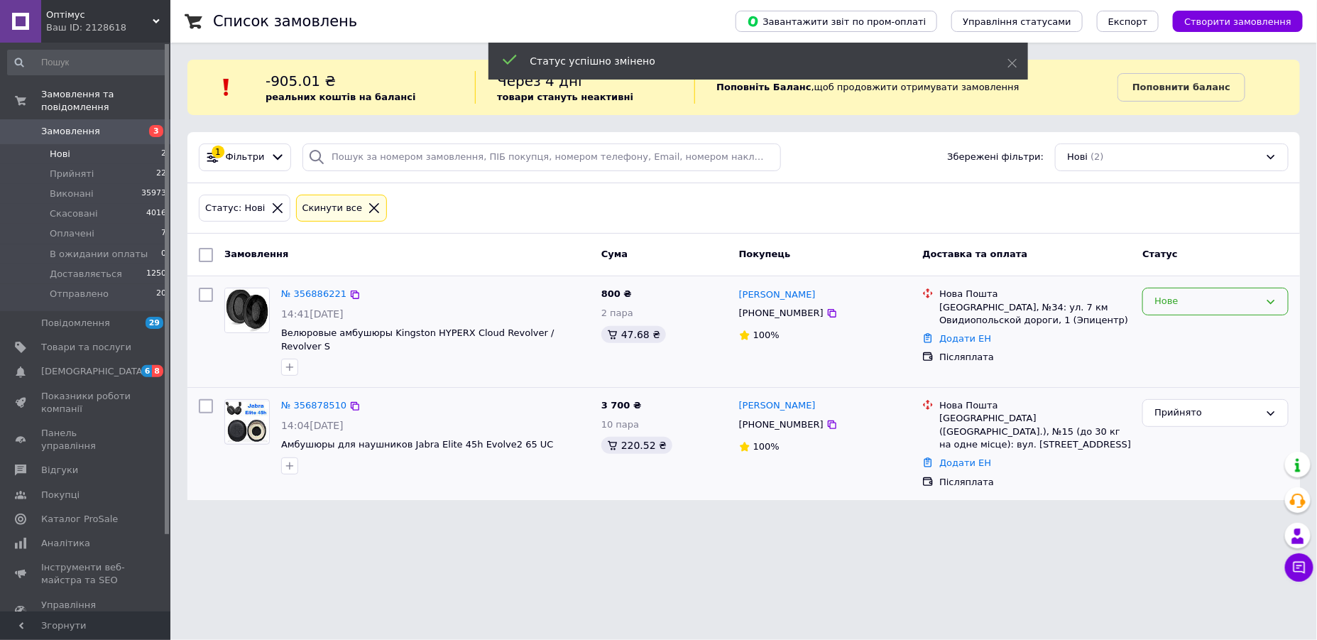
click at [1217, 301] on div "Нове" at bounding box center [1207, 301] width 105 height 15
click at [1194, 328] on li "Прийнято" at bounding box center [1215, 331] width 145 height 26
click at [77, 365] on span "[DEMOGRAPHIC_DATA]" at bounding box center [93, 371] width 105 height 13
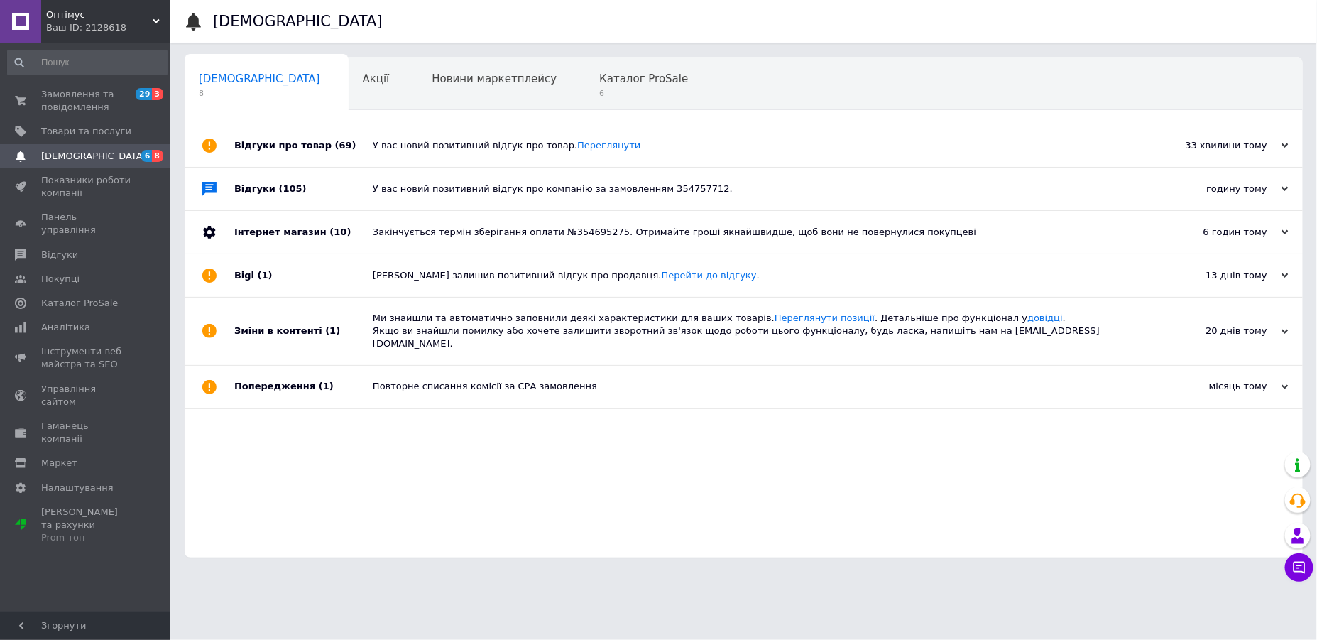
drag, startPoint x: 691, startPoint y: 450, endPoint x: 691, endPoint y: 437, distance: 12.8
click at [691, 437] on div "Відгуки про товар (69) У вас новий позитивний відгук про товар. Переглянути 33 …" at bounding box center [744, 340] width 1119 height 433
click at [82, 92] on span "Замовлення та повідомлення" at bounding box center [86, 101] width 90 height 26
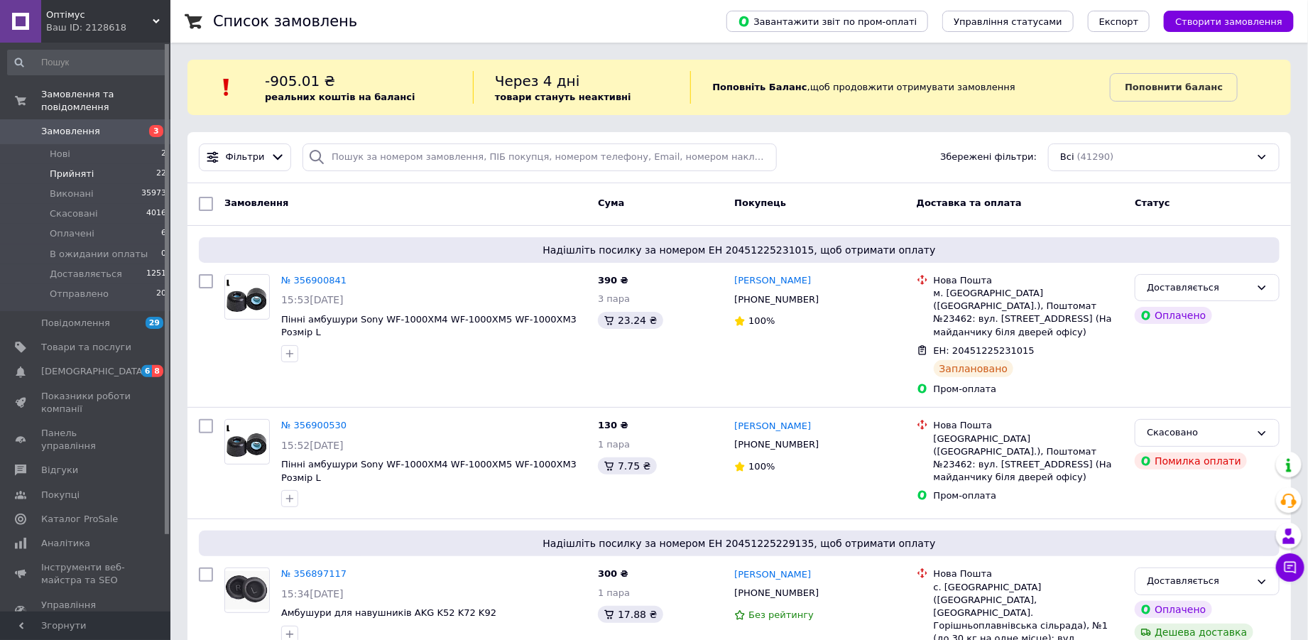
click at [65, 168] on span "Прийняті" at bounding box center [72, 174] width 44 height 13
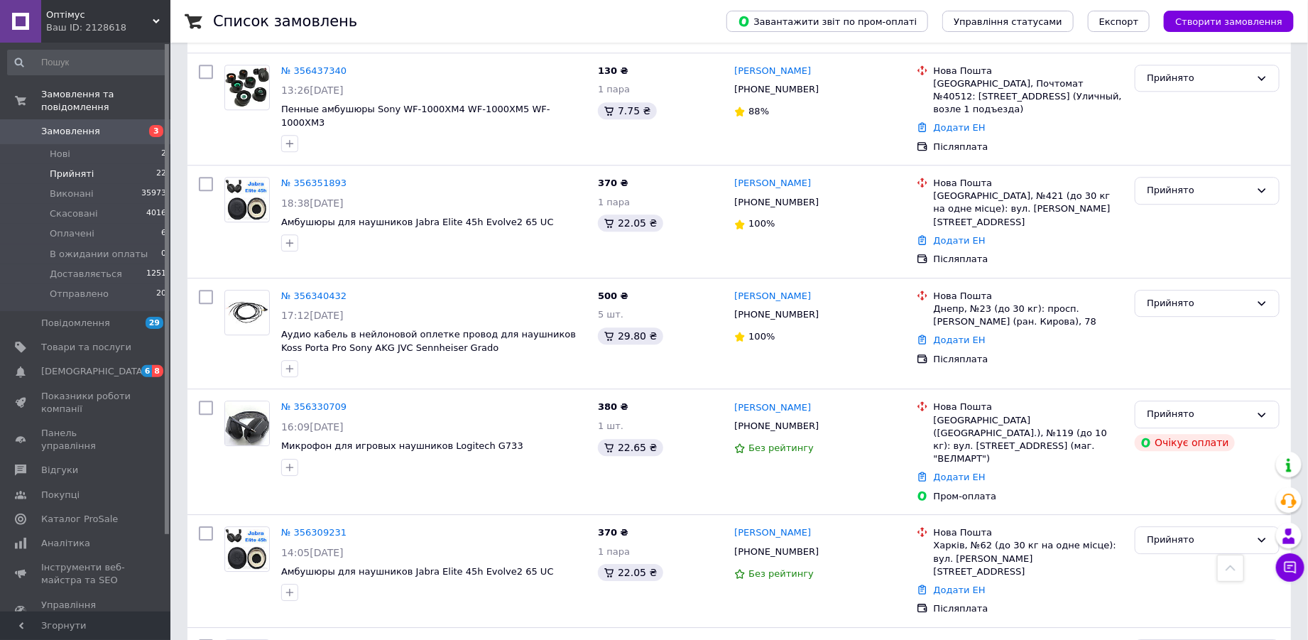
scroll to position [1917, 0]
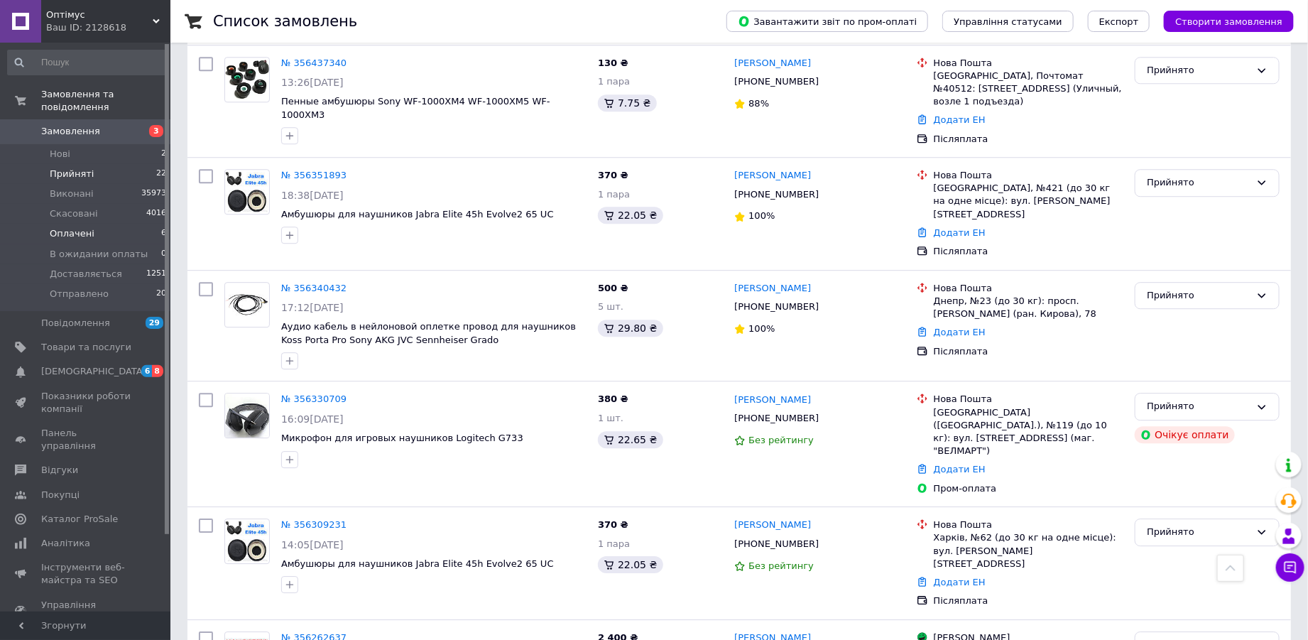
click at [78, 227] on span "Оплачені" at bounding box center [72, 233] width 45 height 13
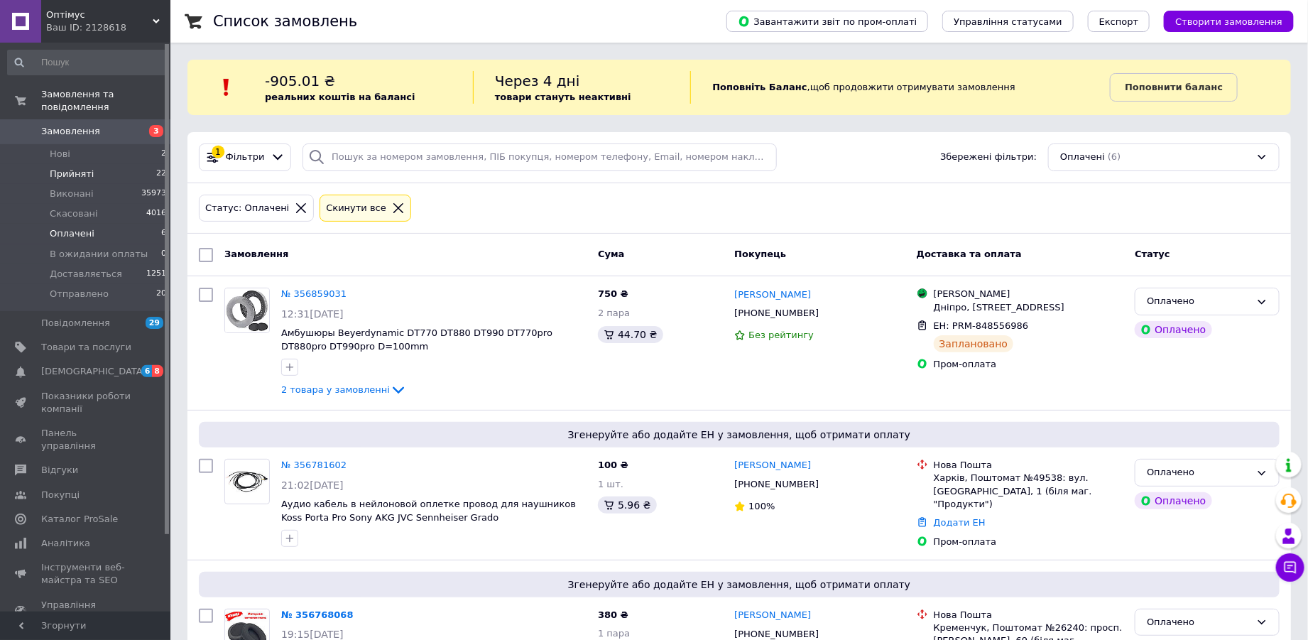
click at [70, 168] on span "Прийняті" at bounding box center [72, 174] width 44 height 13
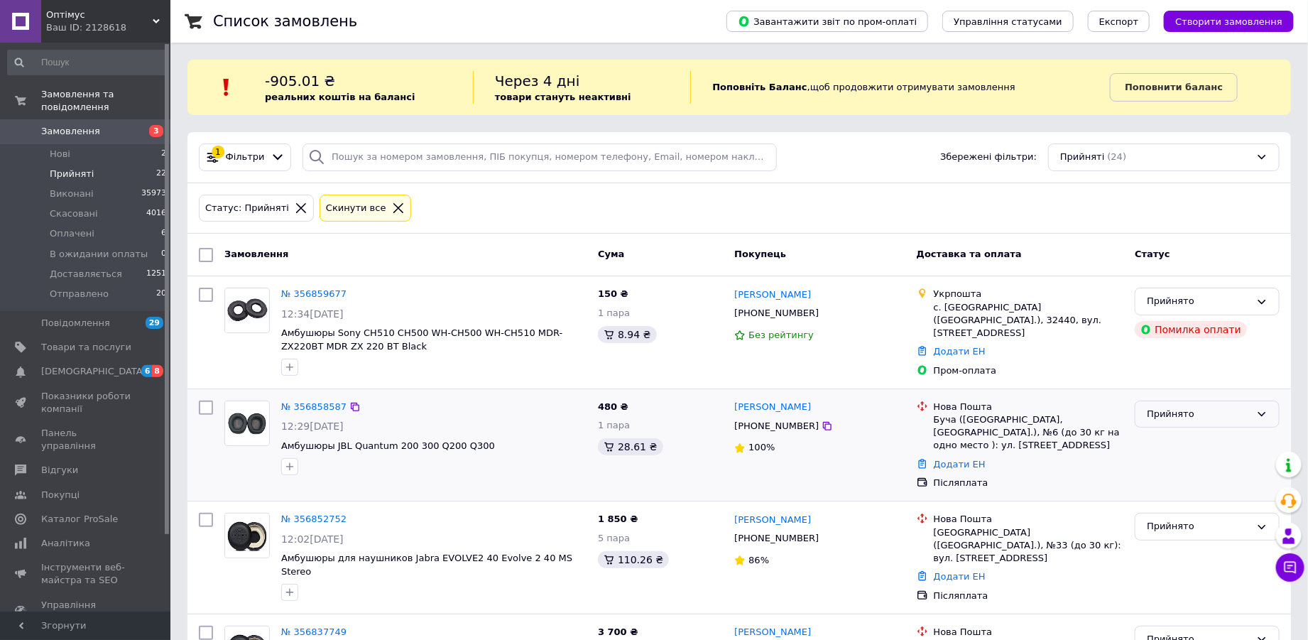
click at [1201, 415] on div "Прийнято" at bounding box center [1199, 414] width 104 height 15
click at [1200, 436] on li "Виконано" at bounding box center [1207, 443] width 143 height 26
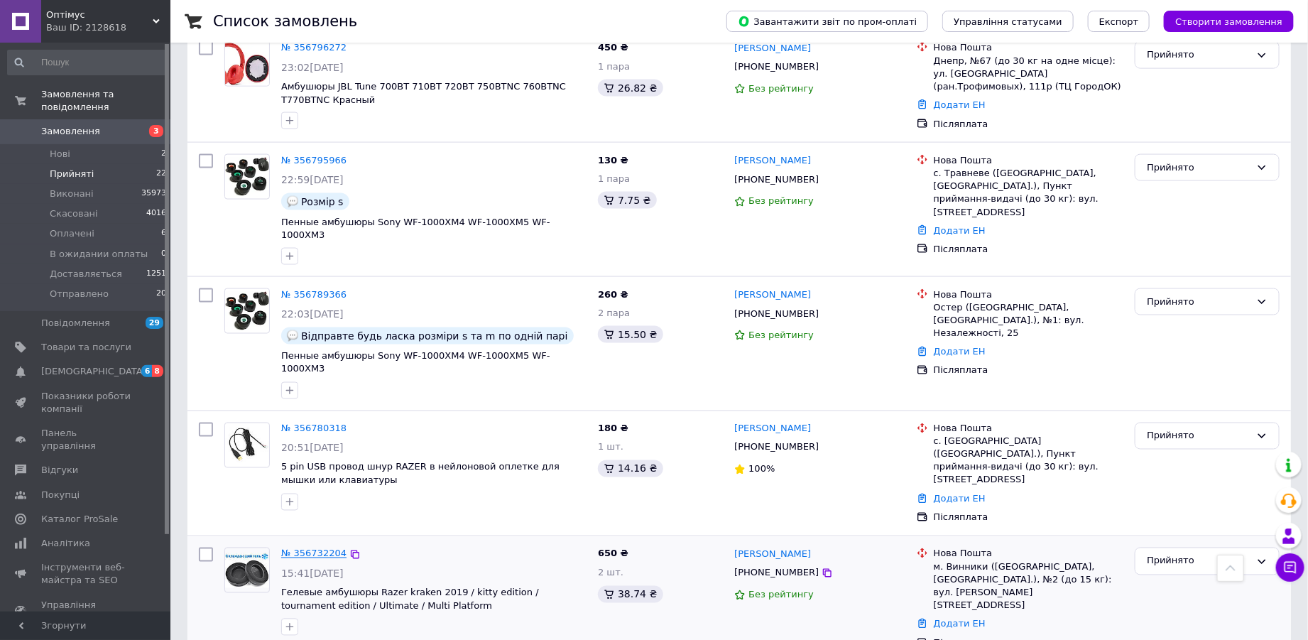
scroll to position [1240, 0]
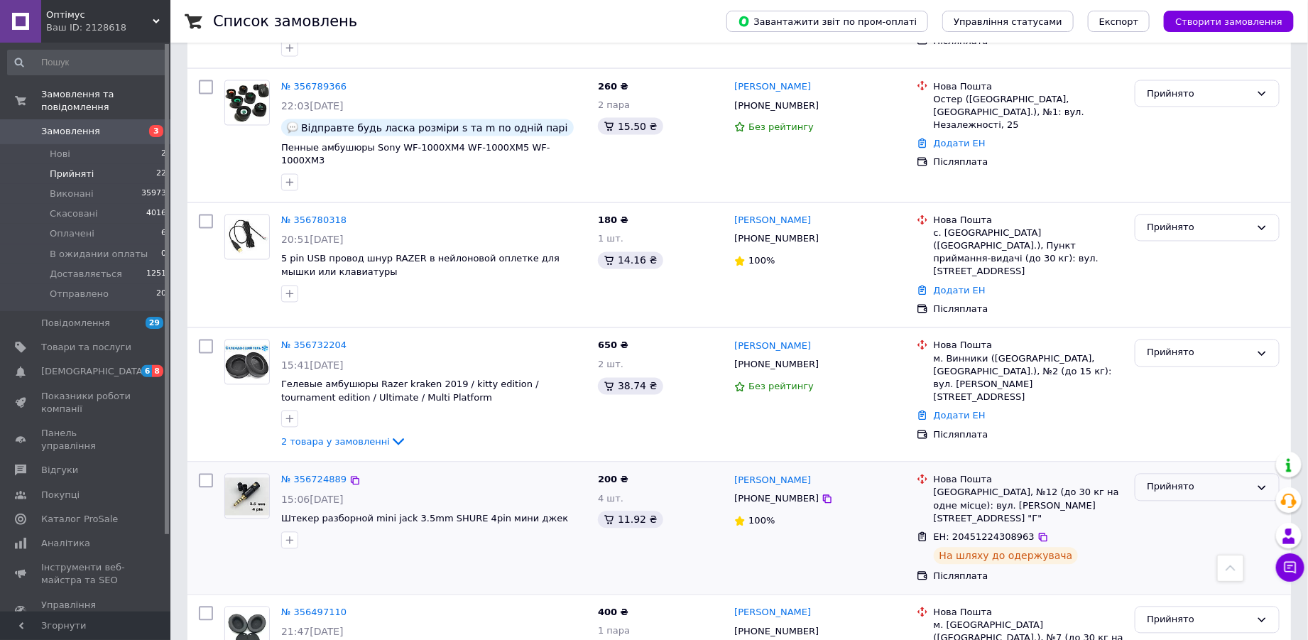
click at [1159, 474] on div "Прийнято" at bounding box center [1207, 488] width 145 height 28
click at [1184, 570] on li "Доставляється" at bounding box center [1207, 583] width 143 height 26
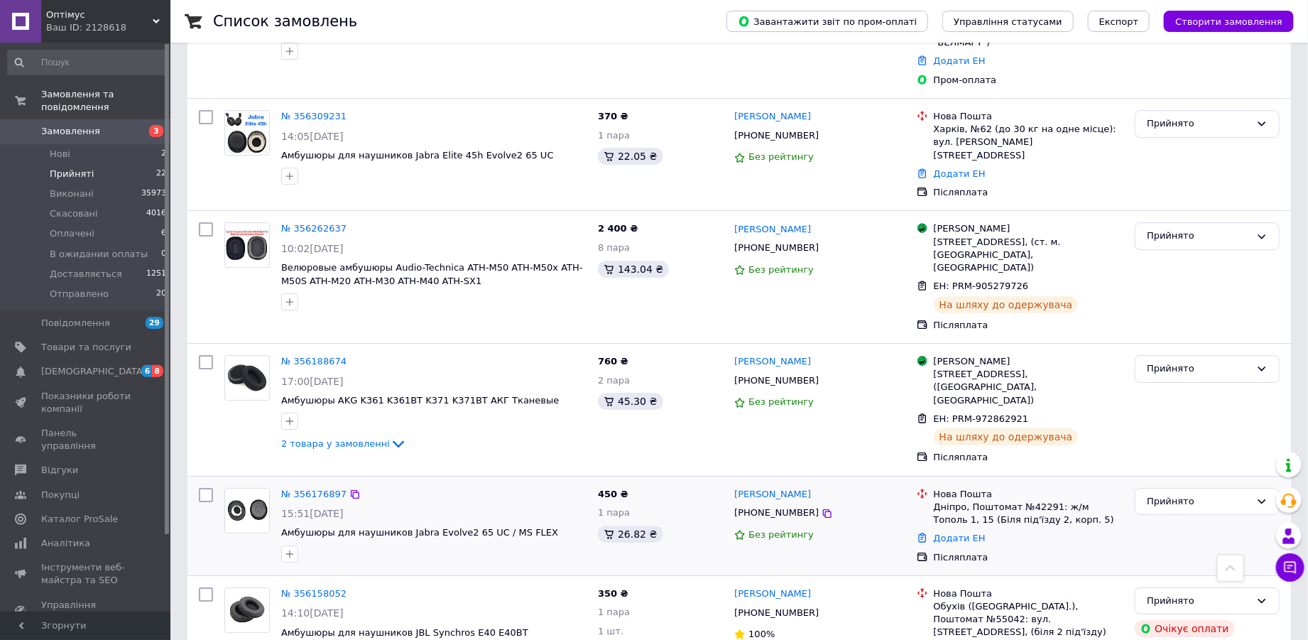
scroll to position [2312, 0]
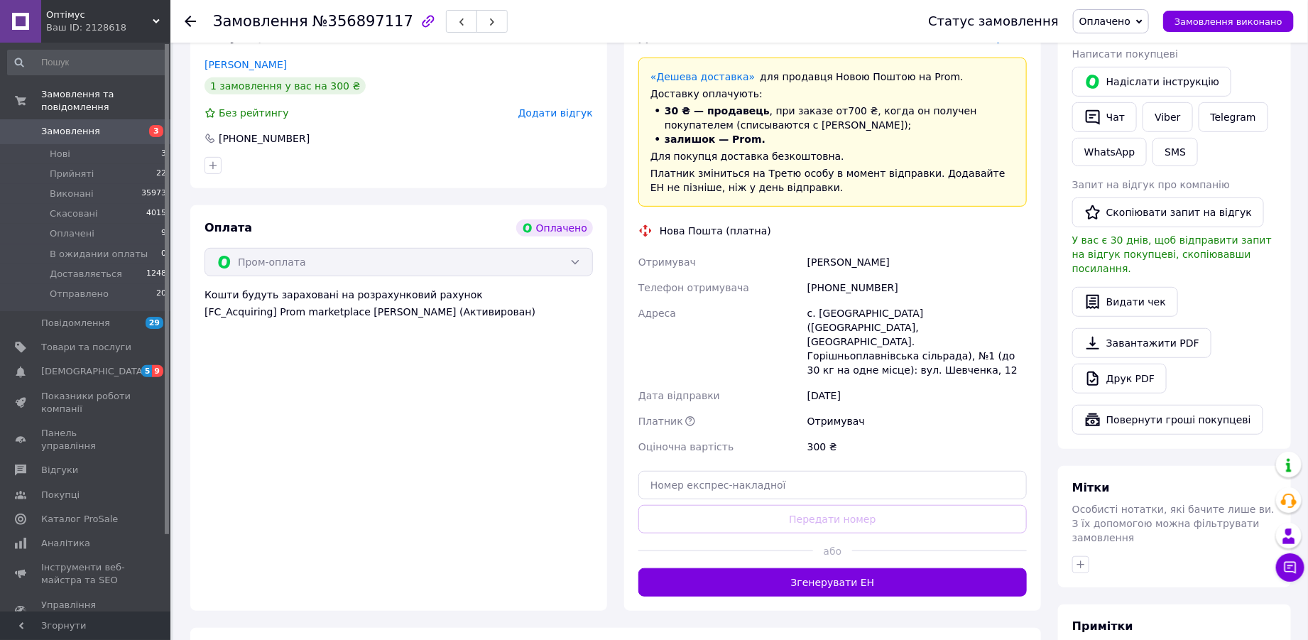
scroll to position [435, 0]
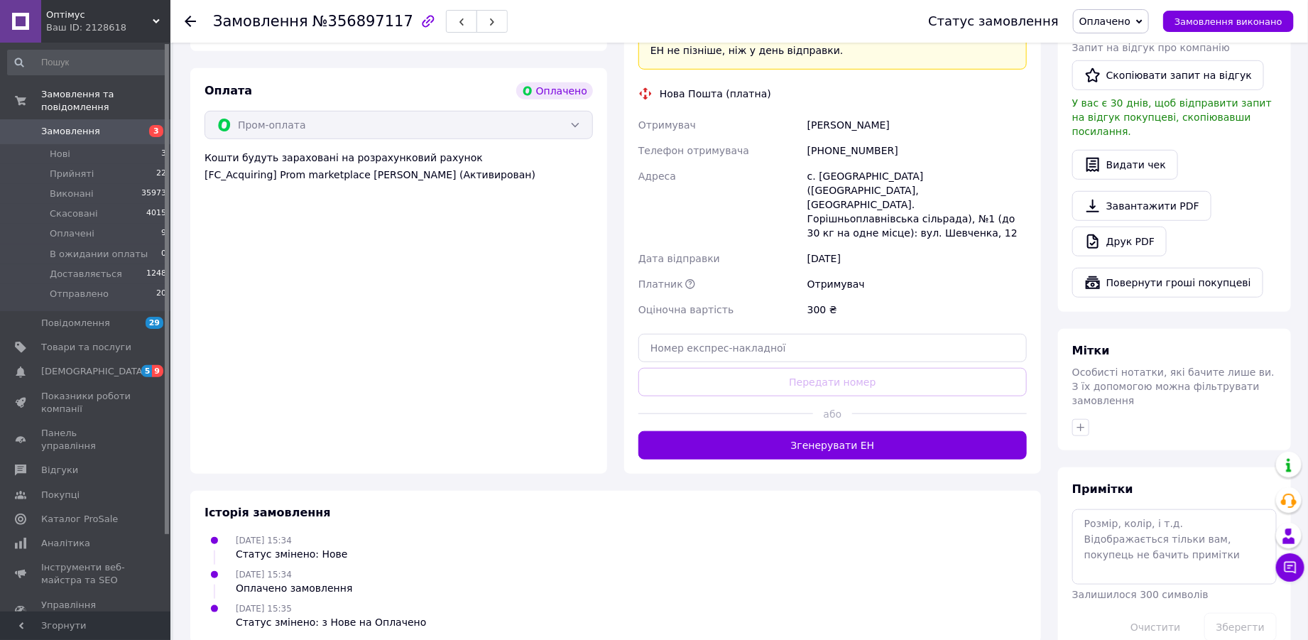
click at [811, 398] on div at bounding box center [725, 413] width 175 height 35
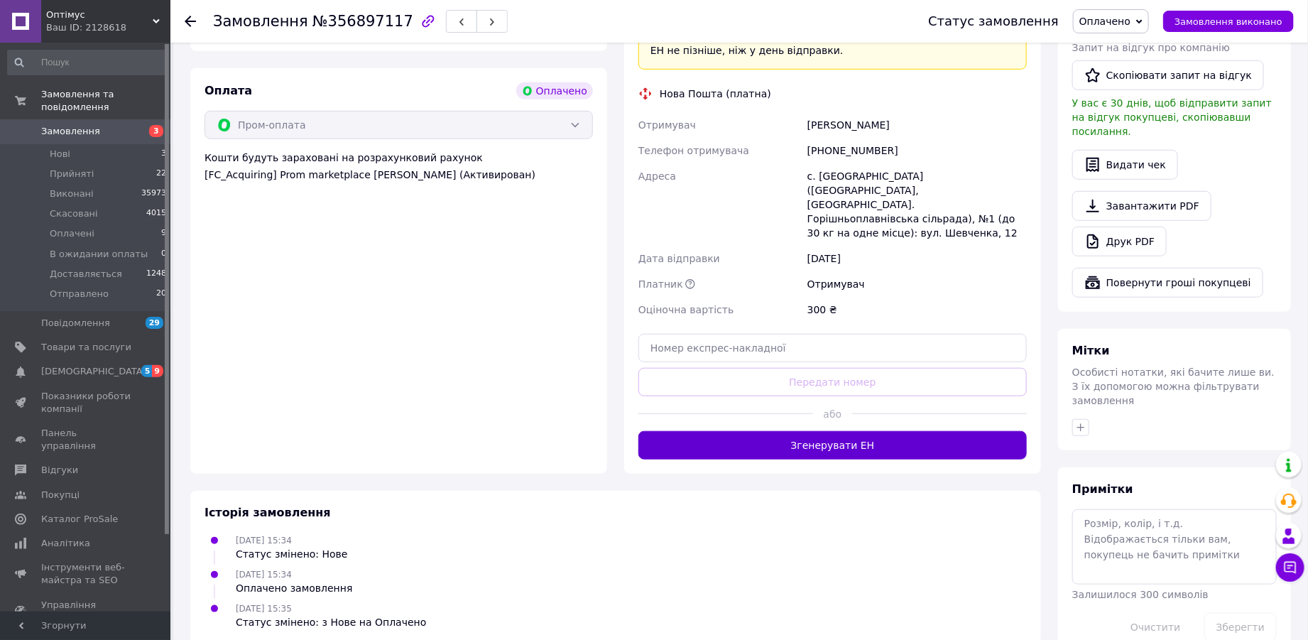
click at [809, 431] on button "Згенерувати ЕН" at bounding box center [832, 445] width 388 height 28
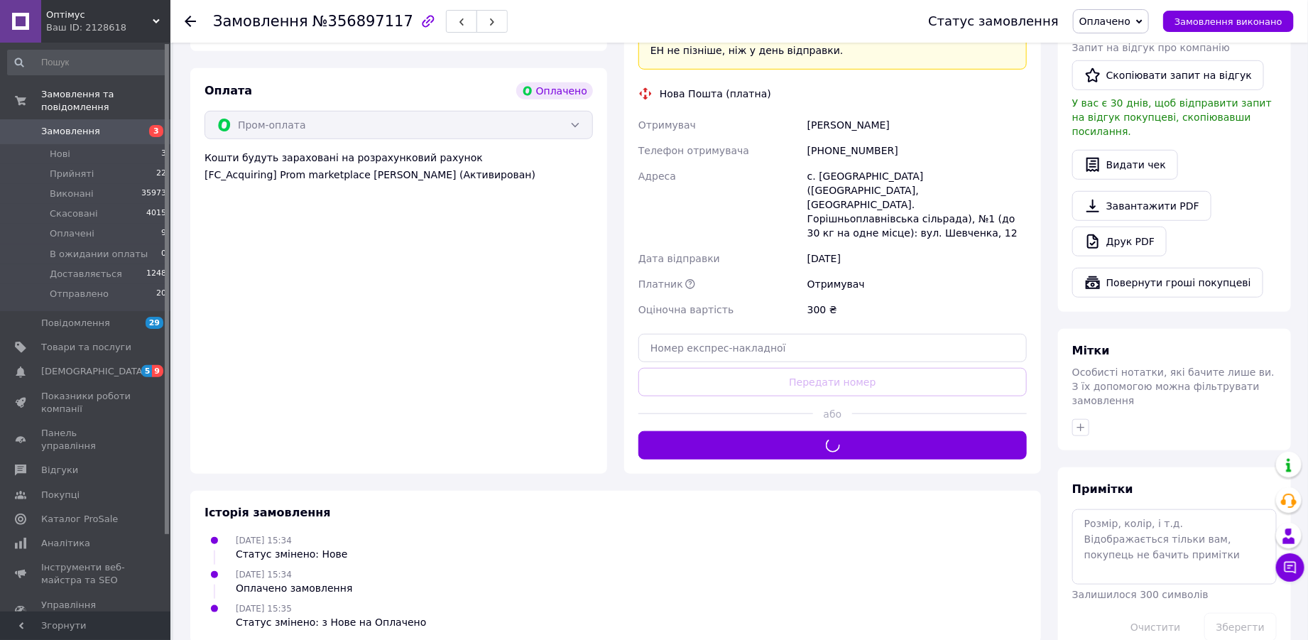
scroll to position [0, 0]
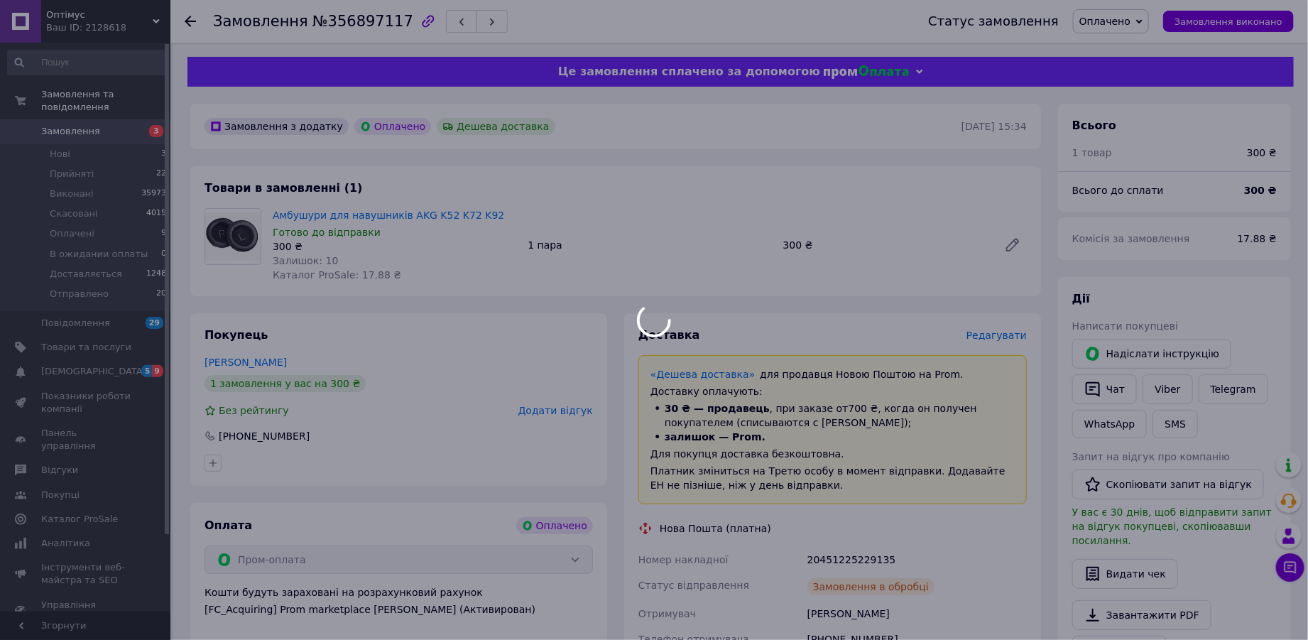
click at [1125, 18] on body "Оптімус Ваш ID: 2128618 Сайт Оптімус Кабінет покупця Перевірити стан системи Ст…" at bounding box center [654, 541] width 1308 height 1082
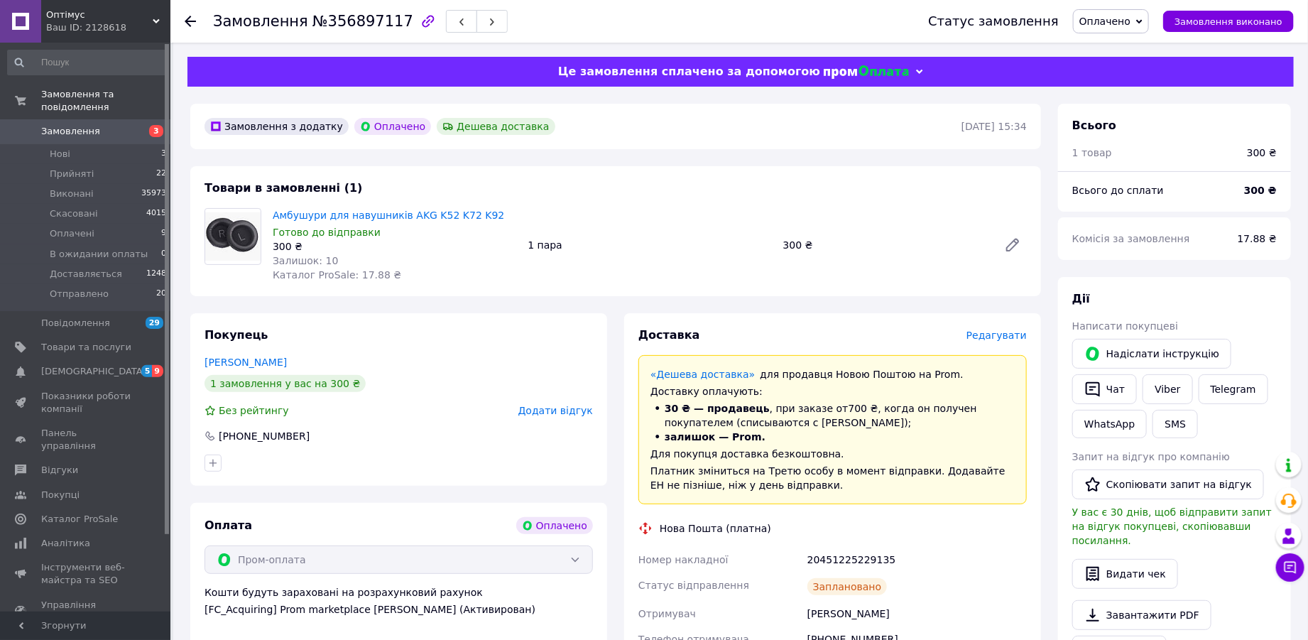
click at [1123, 22] on span "Оплачено" at bounding box center [1104, 21] width 51 height 11
click at [1135, 137] on li "Доставляється" at bounding box center [1130, 134] width 112 height 21
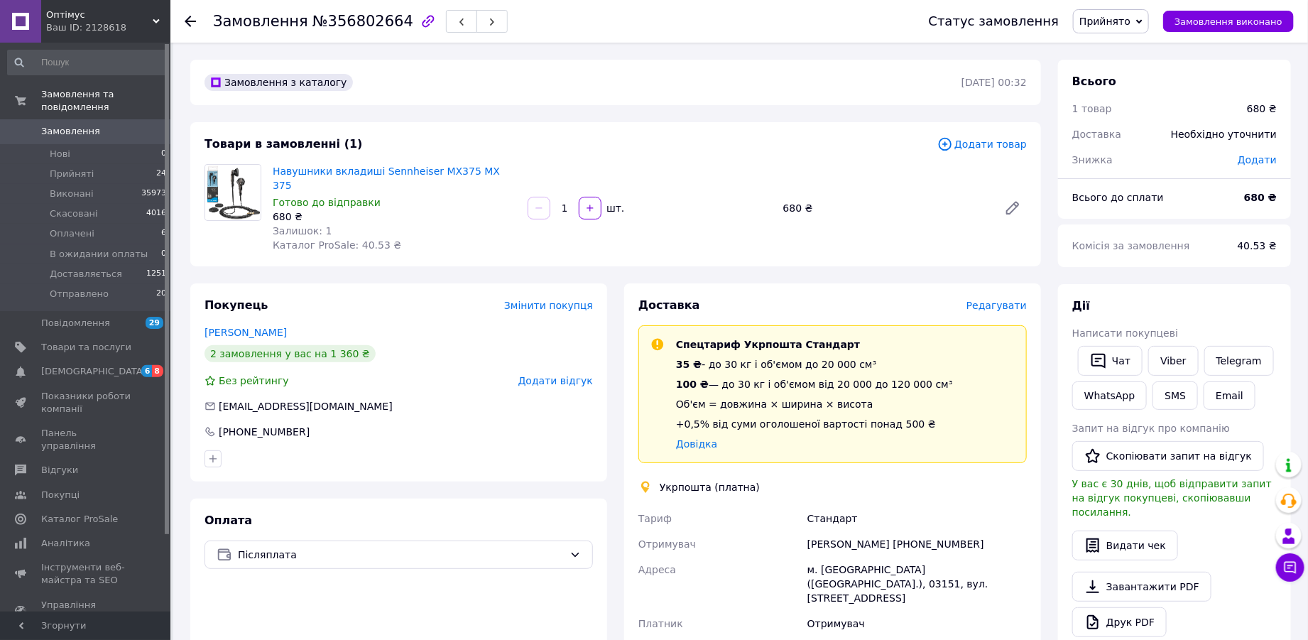
click at [246, 327] on link "Коровкин Станислав" at bounding box center [246, 332] width 82 height 11
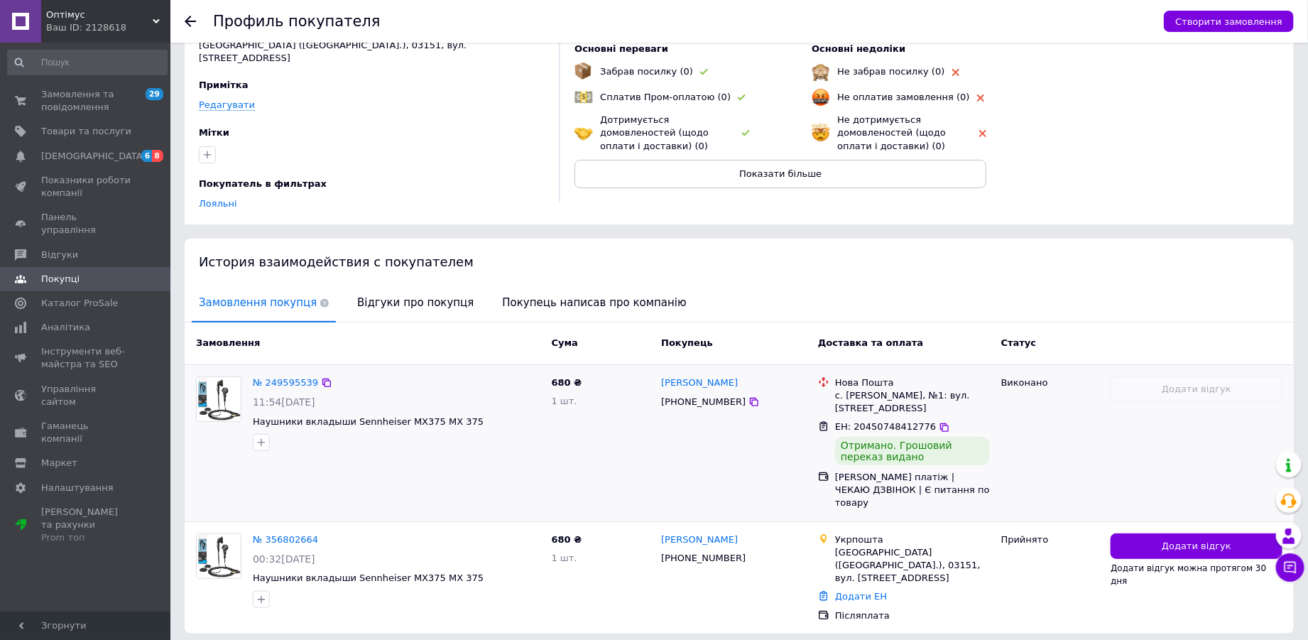
scroll to position [107, 0]
click at [271, 533] on link "№ 356802664" at bounding box center [285, 538] width 65 height 11
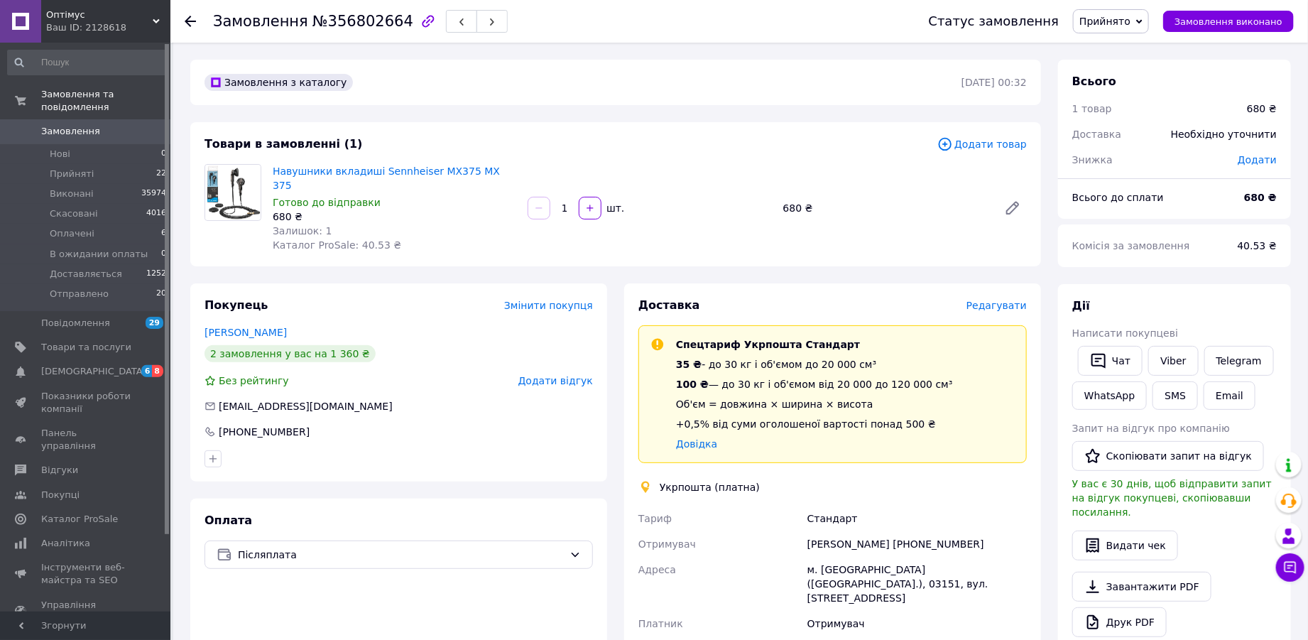
scroll to position [208, 0]
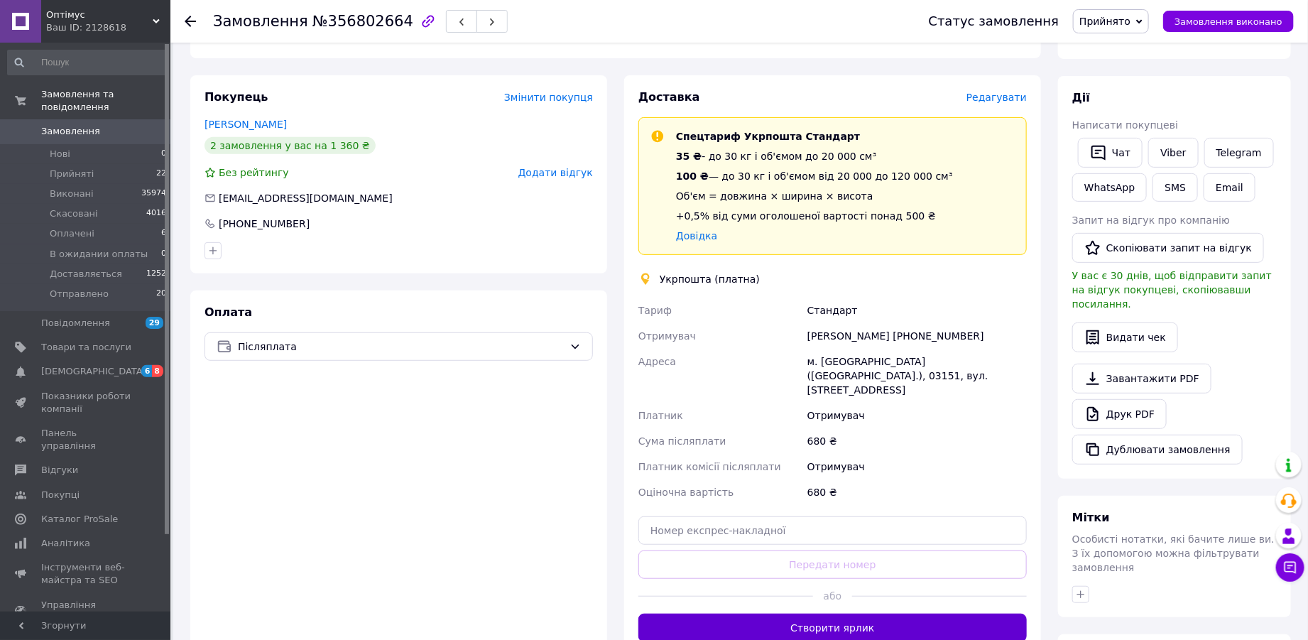
click at [870, 614] on button "Створити ярлик" at bounding box center [832, 628] width 388 height 28
click at [1121, 18] on span "Прийнято" at bounding box center [1104, 21] width 51 height 11
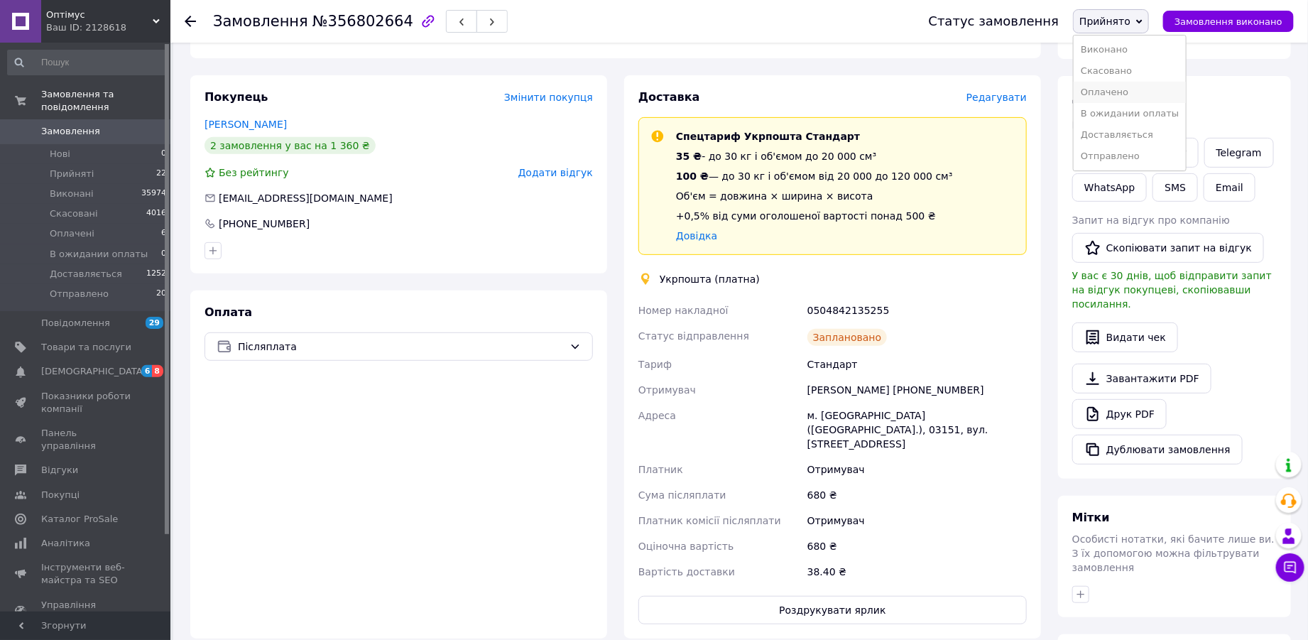
click at [1115, 91] on li "Оплачено" at bounding box center [1130, 92] width 112 height 21
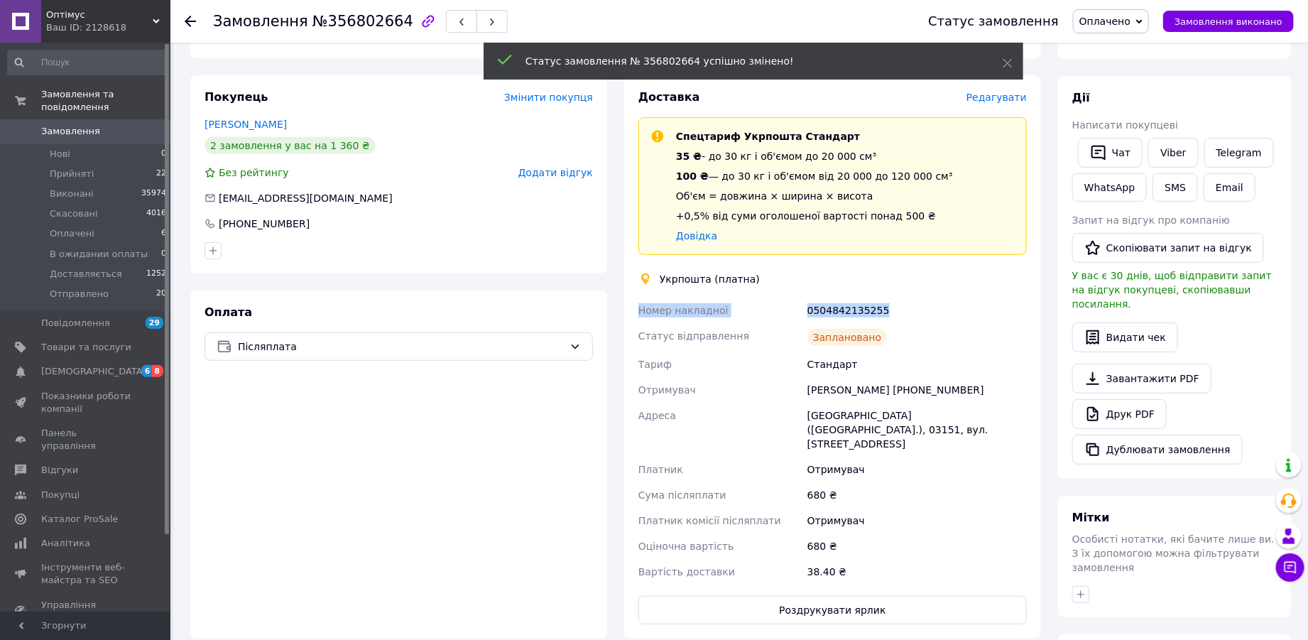
drag, startPoint x: 853, startPoint y: 298, endPoint x: 631, endPoint y: 290, distance: 221.7
click at [631, 290] on div "Доставка Редагувати Спецтариф Укрпошта Стандарт 35 ₴ - до 30 кг і об'ємом до 20…" at bounding box center [832, 356] width 417 height 563
copy div "Номер накладної 0504842135255"
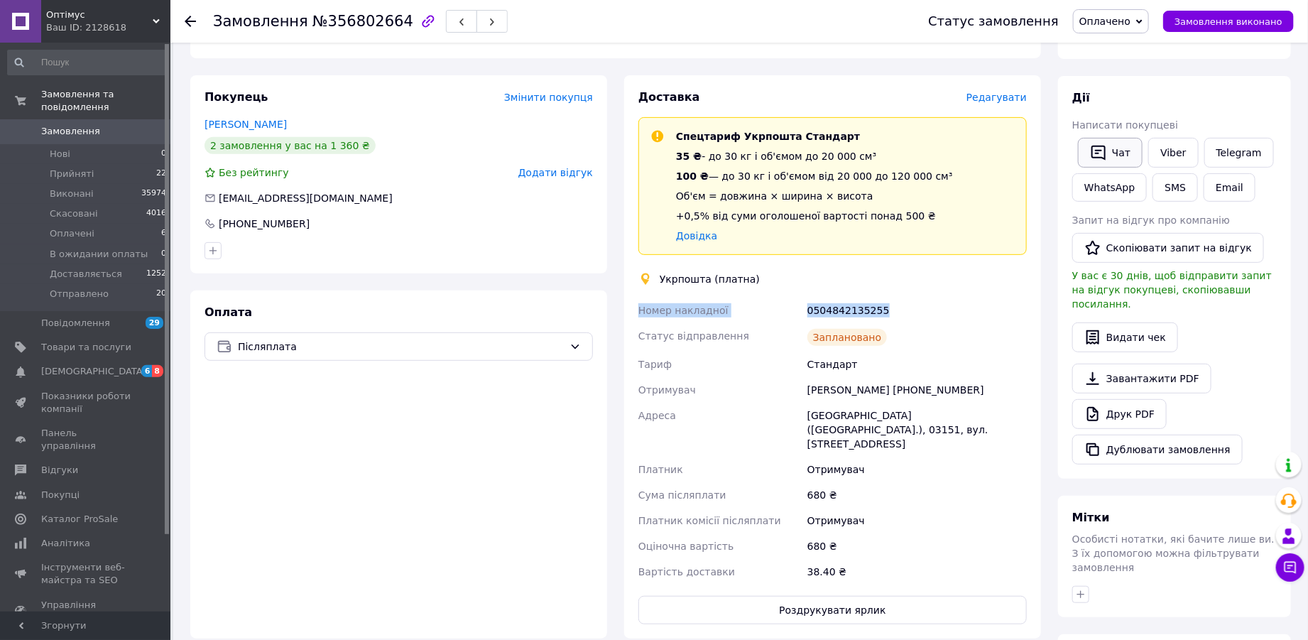
click at [1128, 156] on button "Чат" at bounding box center [1110, 153] width 65 height 30
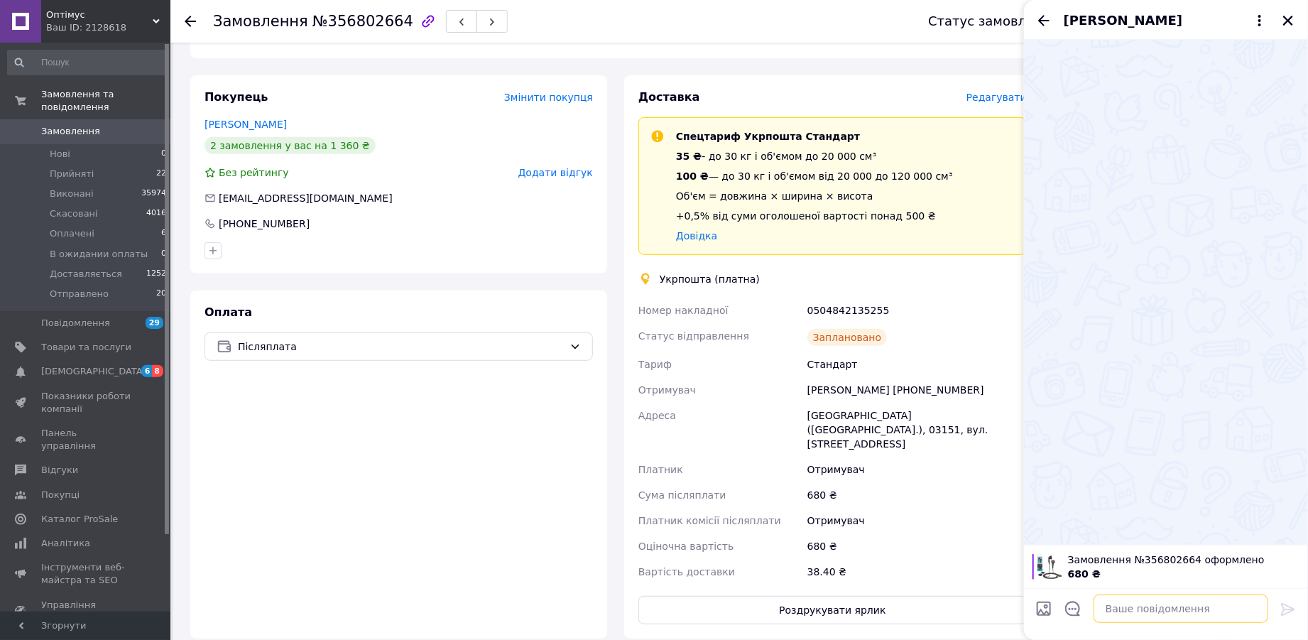
click at [1239, 614] on textarea at bounding box center [1181, 608] width 175 height 28
paste textarea "Номер накладної 0504842135255"
type textarea "Номер накладної 0504842135255"
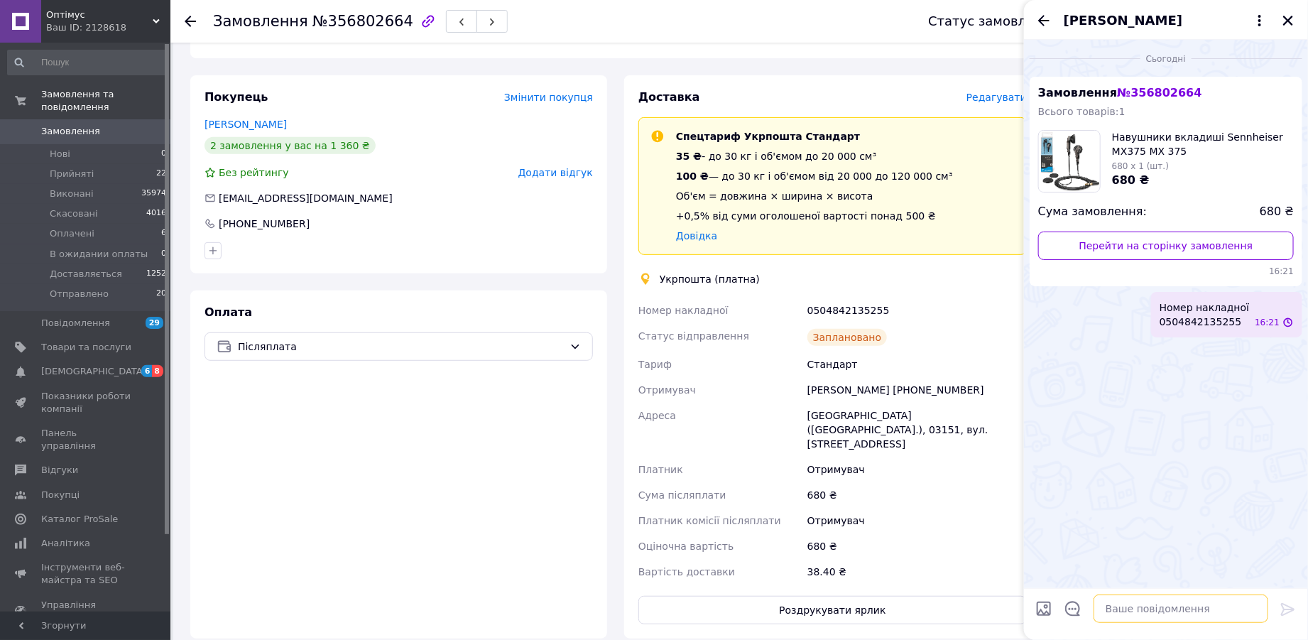
scroll to position [0, 0]
click at [1293, 18] on icon "Закрити" at bounding box center [1288, 20] width 13 height 13
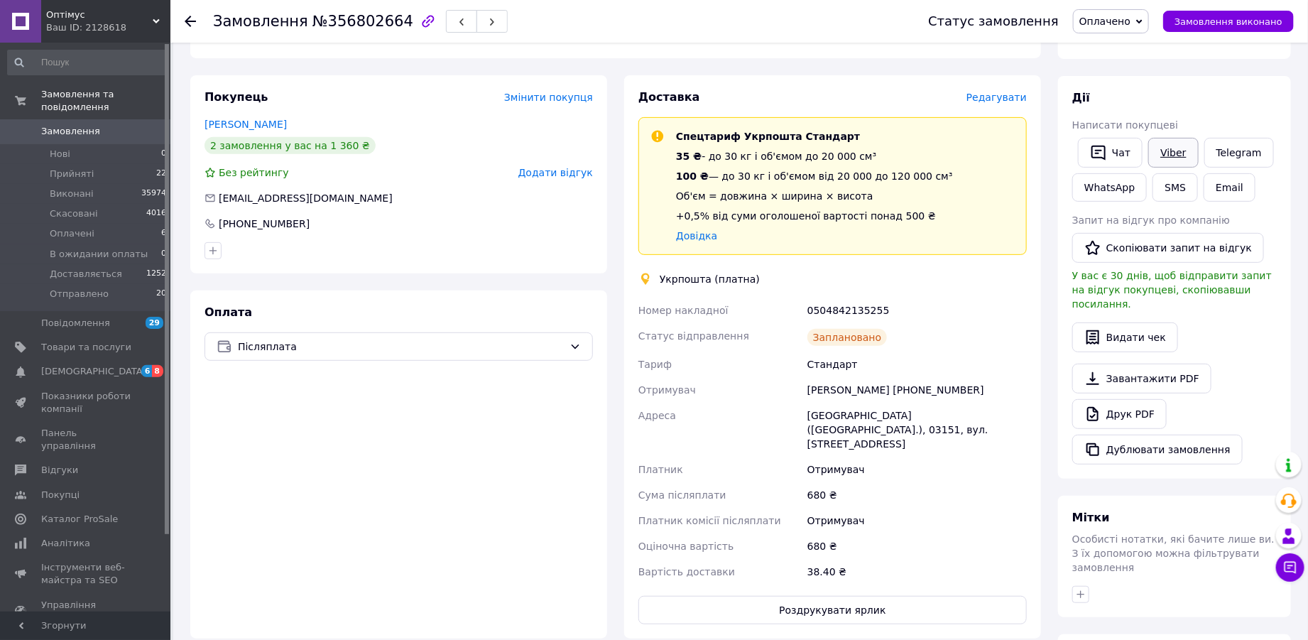
click at [1169, 153] on link "Viber" at bounding box center [1173, 153] width 50 height 30
click at [403, 421] on div "Оплата Післяплата" at bounding box center [398, 464] width 417 height 348
drag, startPoint x: 55, startPoint y: 163, endPoint x: 901, endPoint y: 128, distance: 847.3
click at [55, 168] on span "Прийняті" at bounding box center [72, 174] width 44 height 13
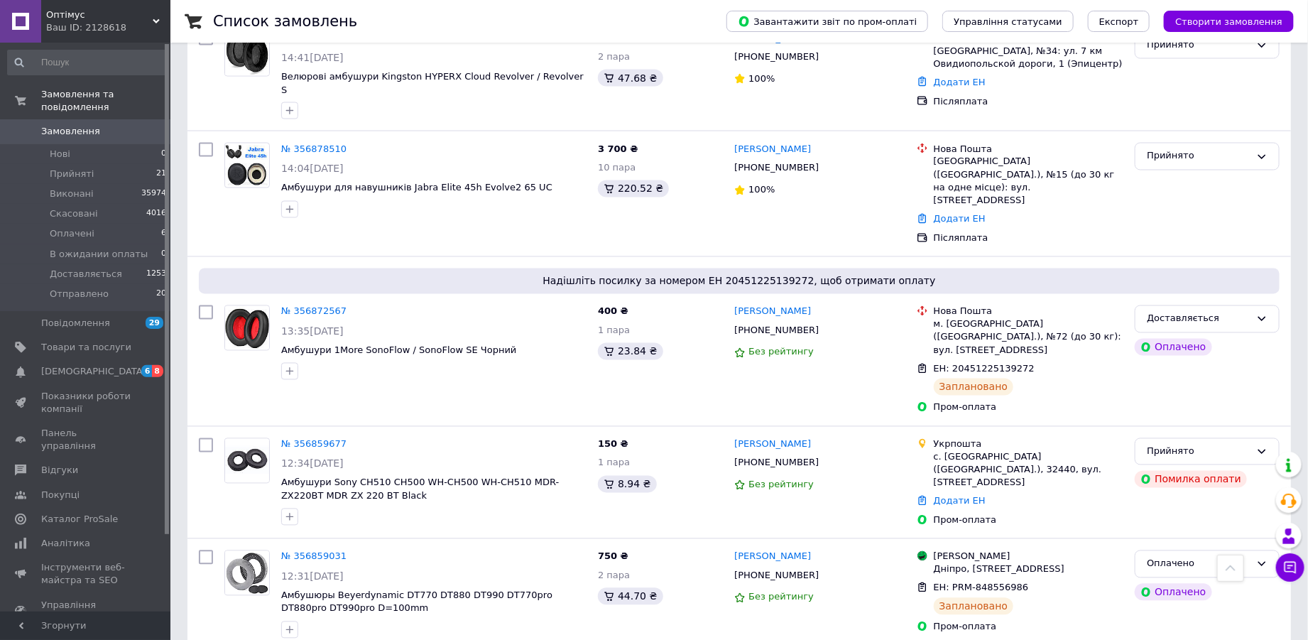
scroll to position [1249, 0]
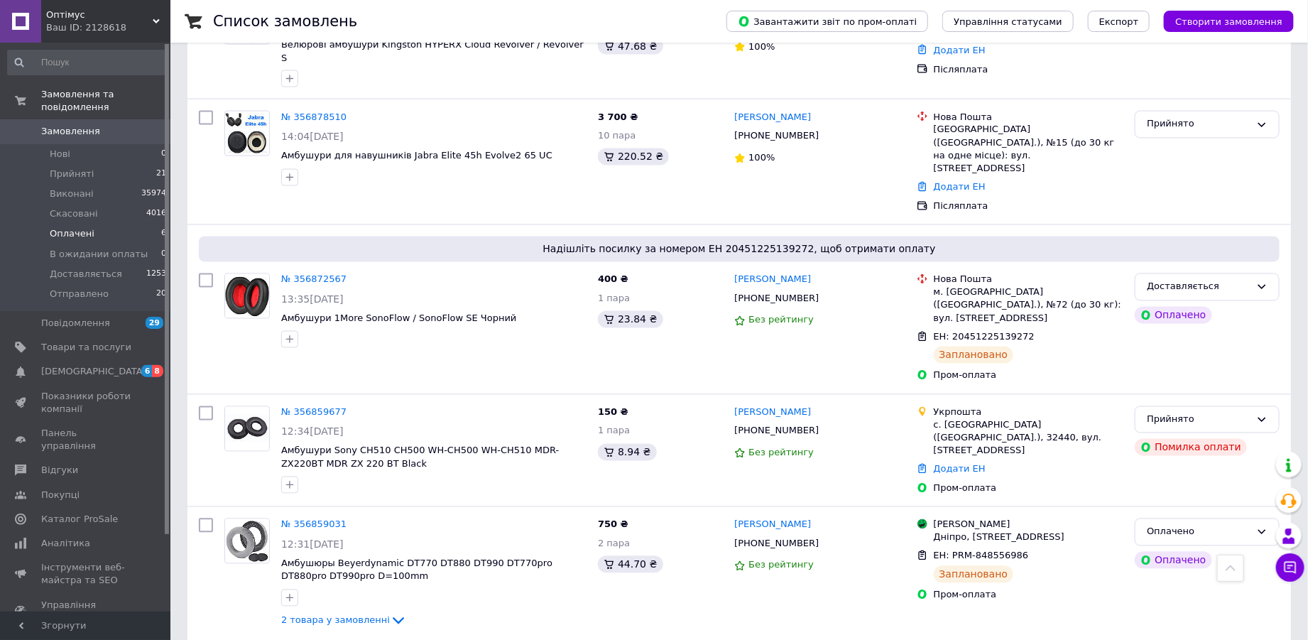
click at [67, 227] on span "Оплачені" at bounding box center [72, 233] width 45 height 13
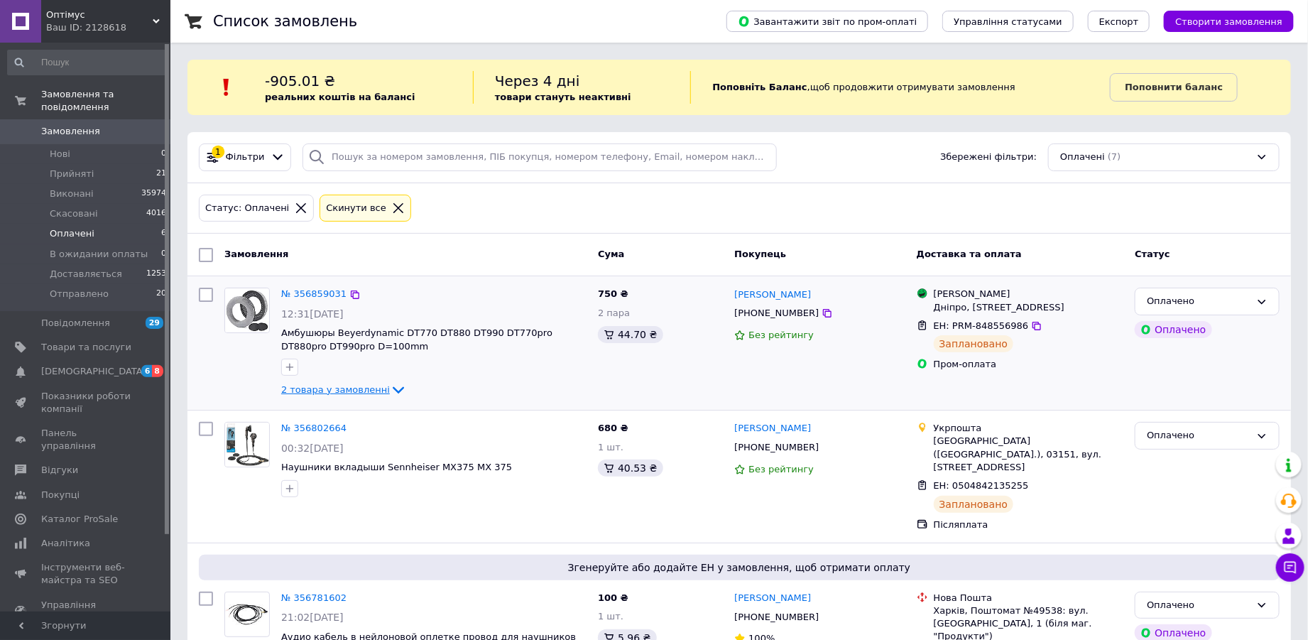
click at [390, 388] on icon at bounding box center [398, 389] width 17 height 17
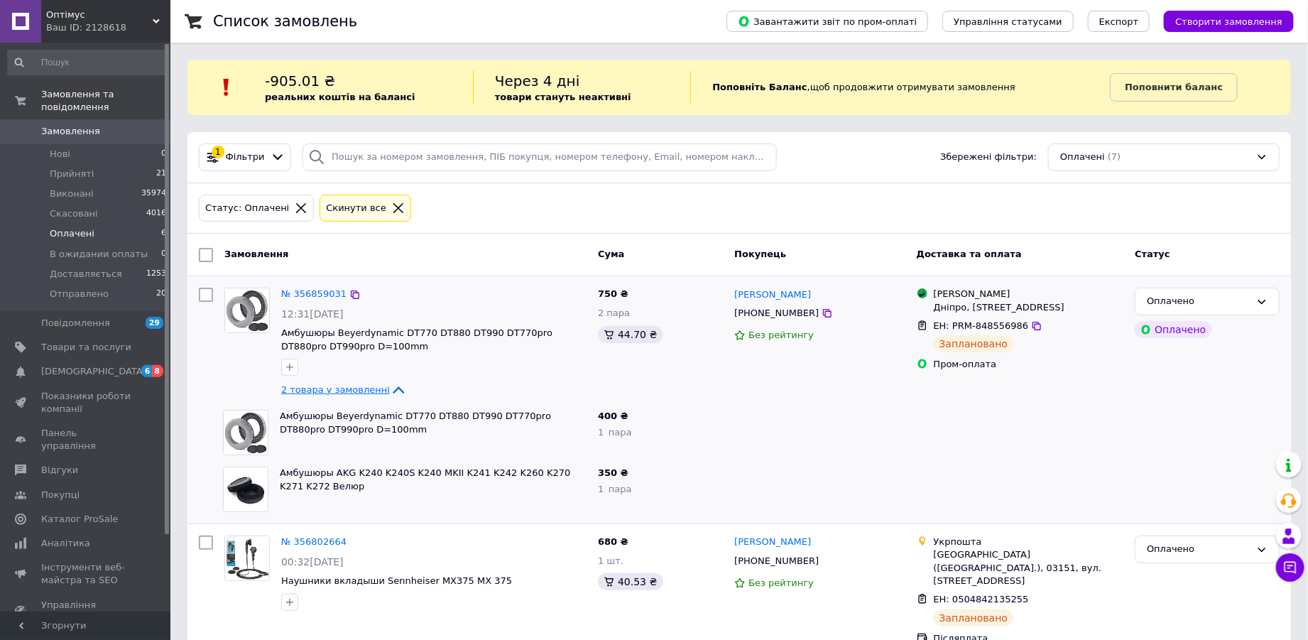
click at [393, 387] on icon at bounding box center [398, 389] width 11 height 7
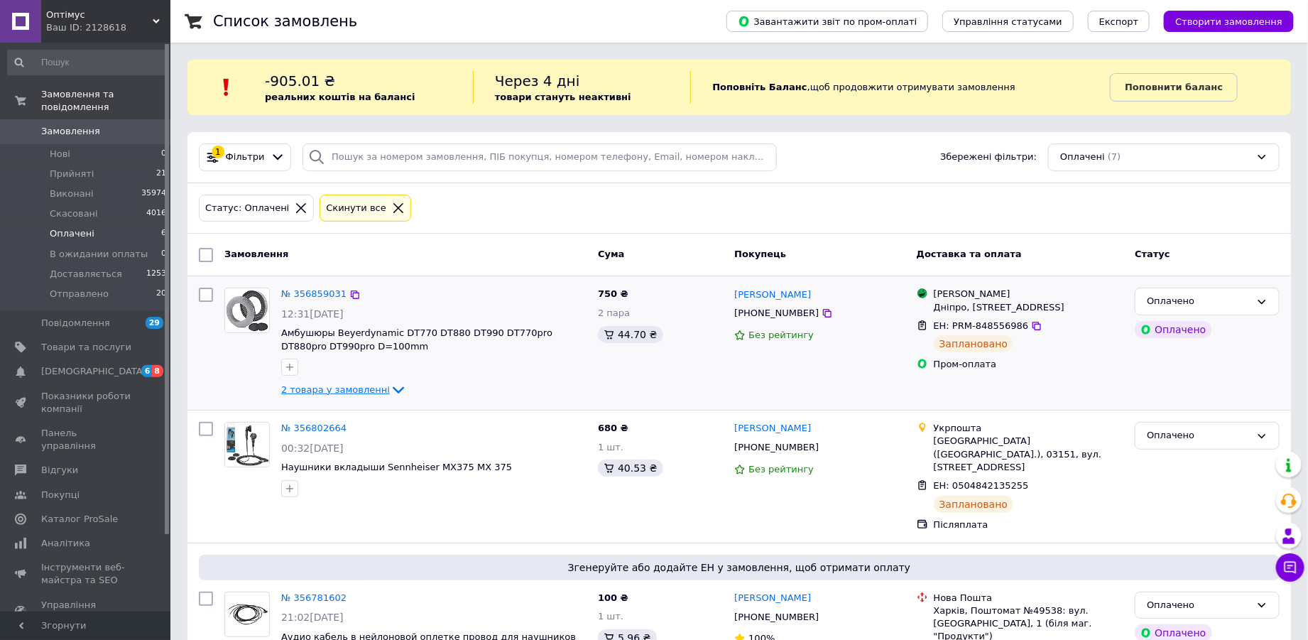
click at [393, 387] on icon at bounding box center [398, 390] width 11 height 7
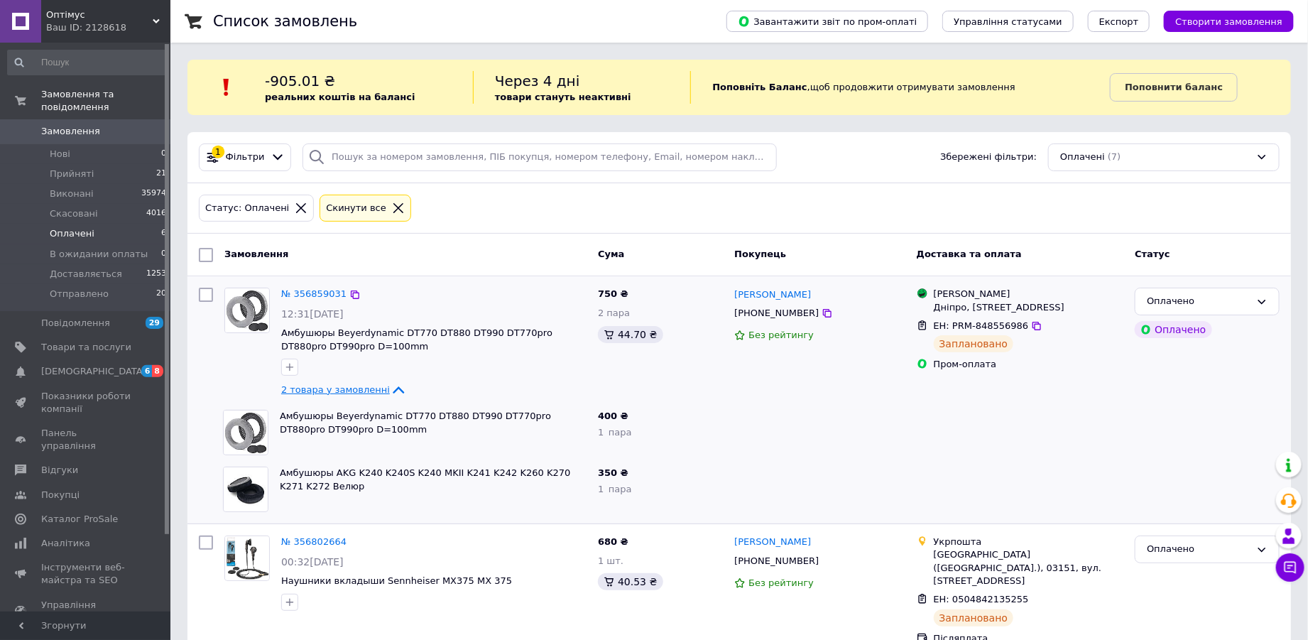
click at [390, 387] on icon at bounding box center [398, 389] width 17 height 17
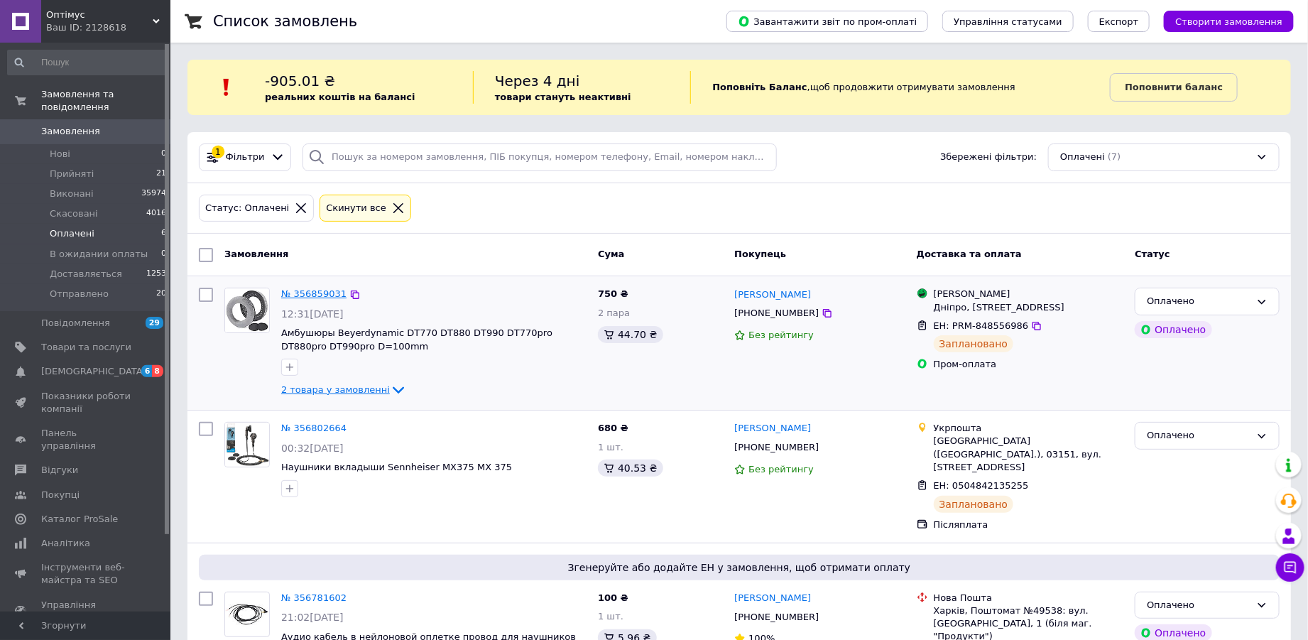
click at [310, 294] on link "№ 356859031" at bounding box center [313, 293] width 65 height 11
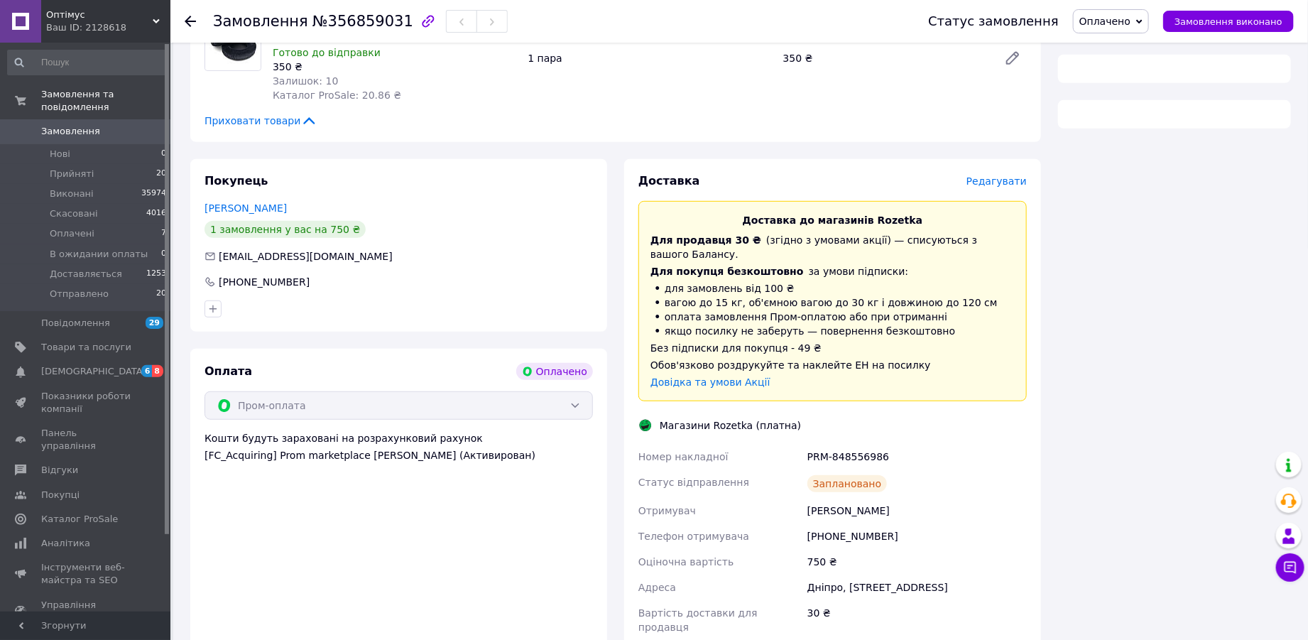
scroll to position [406, 0]
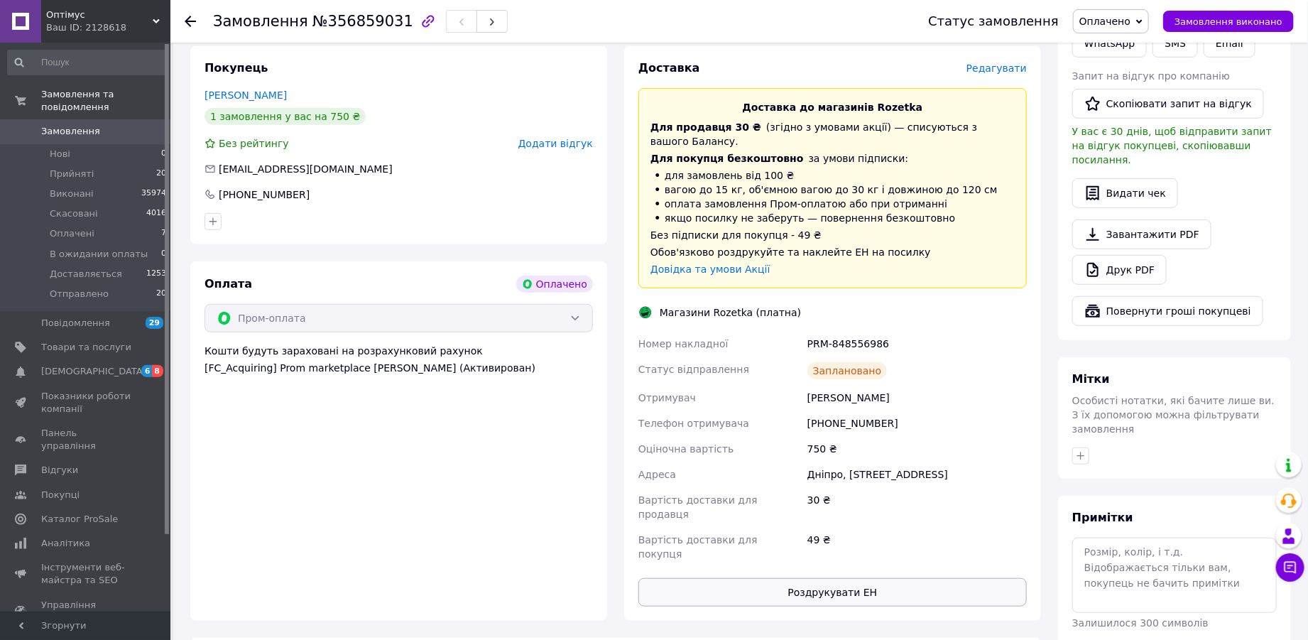
click at [800, 578] on button "Роздрукувати ЕН" at bounding box center [832, 592] width 388 height 28
click at [72, 227] on span "Оплачені" at bounding box center [72, 233] width 45 height 13
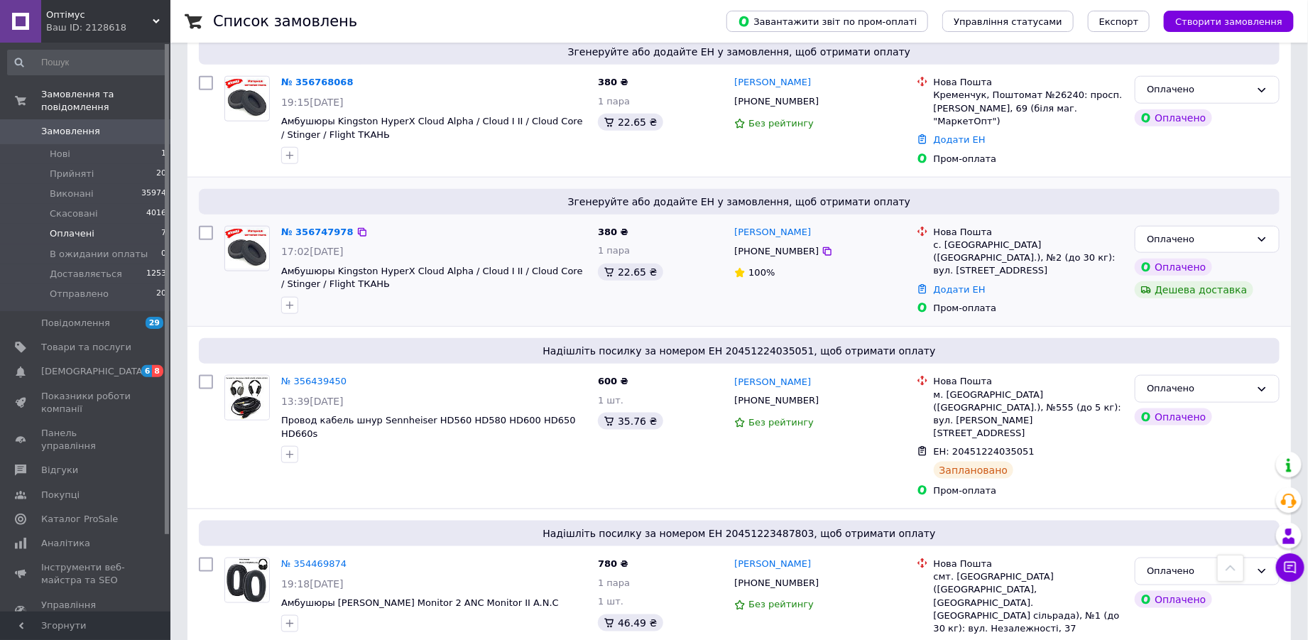
scroll to position [674, 0]
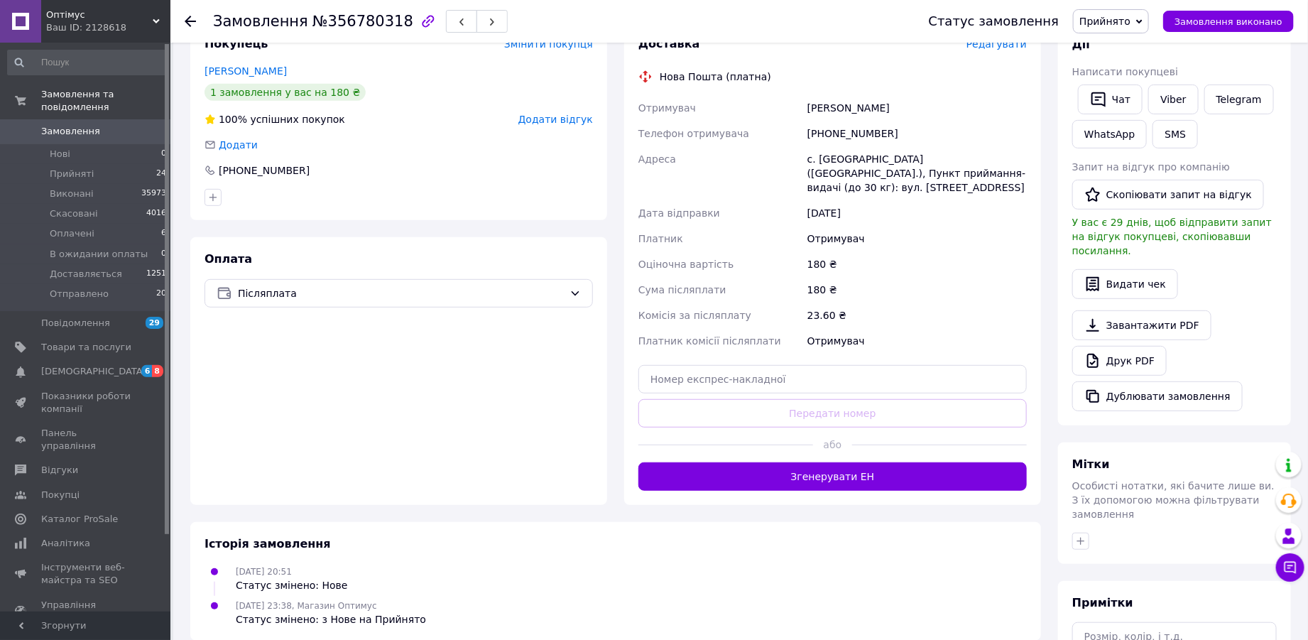
scroll to position [375, 0]
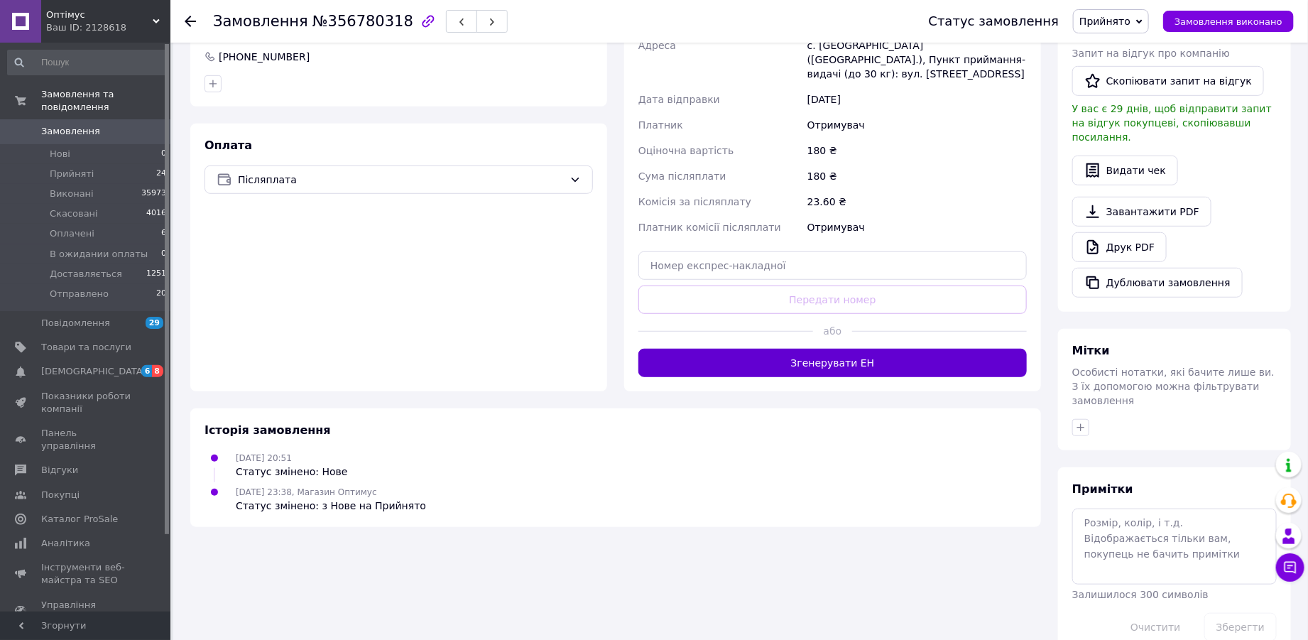
click at [852, 354] on button "Згенерувати ЕН" at bounding box center [832, 363] width 388 height 28
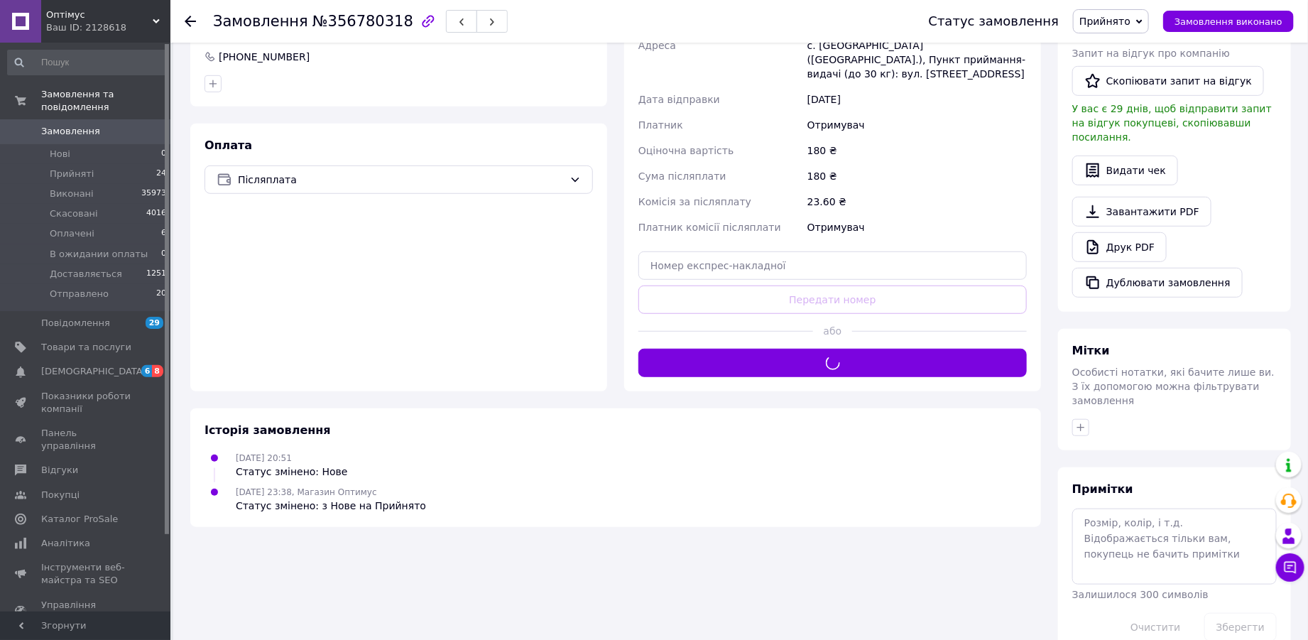
click at [1111, 27] on span "Прийнято" at bounding box center [1104, 21] width 51 height 11
click at [1119, 135] on li "Доставляється" at bounding box center [1130, 134] width 112 height 21
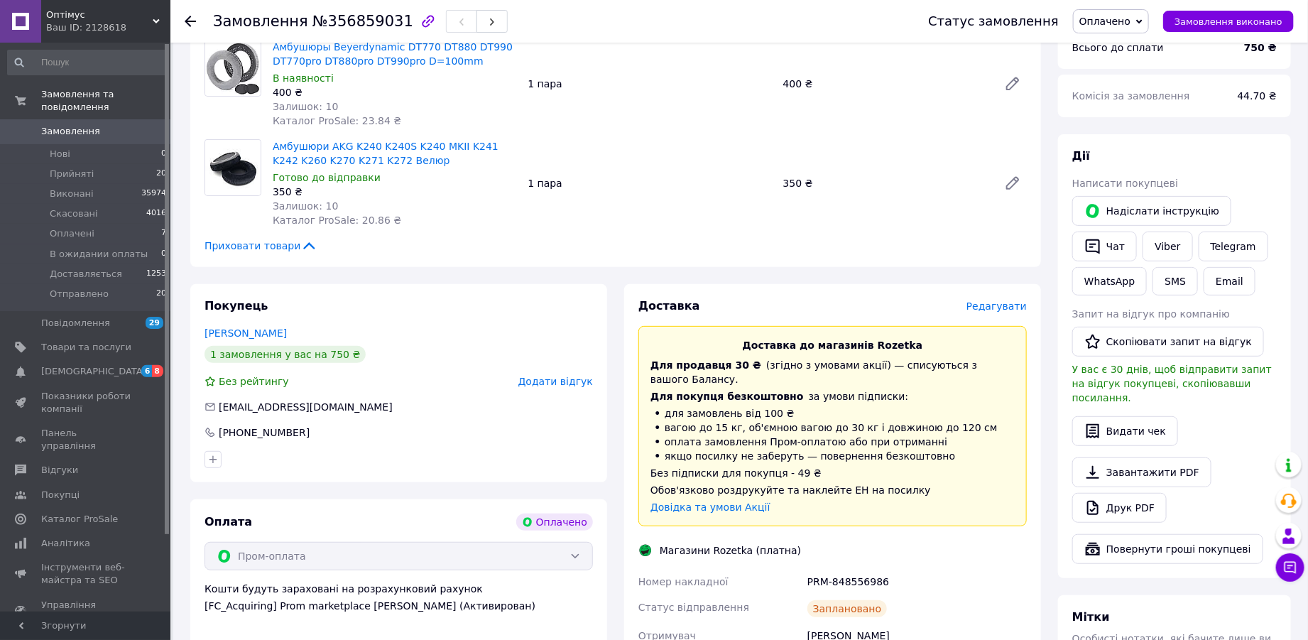
scroll to position [208, 0]
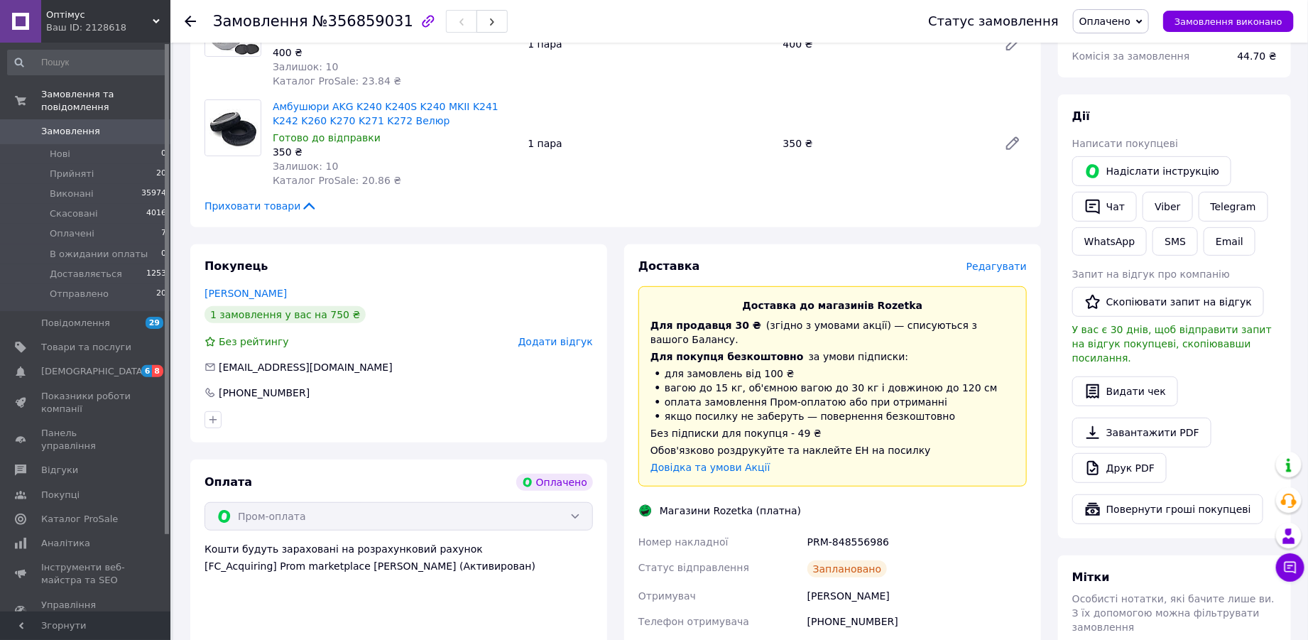
drag, startPoint x: 1142, startPoint y: 28, endPoint x: 1141, endPoint y: 115, distance: 86.6
click at [1142, 30] on span "Оплачено" at bounding box center [1111, 21] width 76 height 24
